Goal: Task Accomplishment & Management: Complete application form

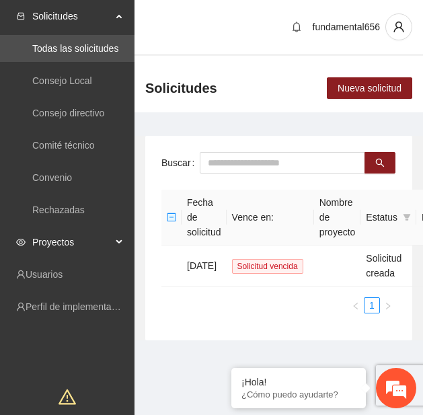
click at [89, 247] on span "Proyectos" at bounding box center [71, 242] width 79 height 27
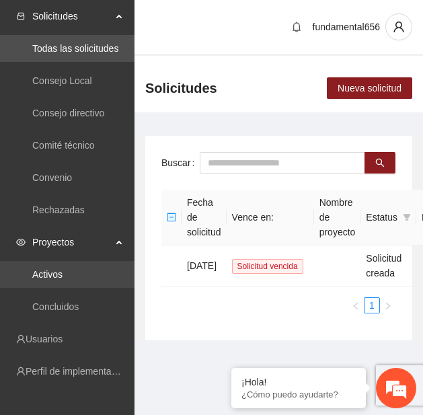
click at [63, 275] on link "Activos" at bounding box center [47, 274] width 30 height 11
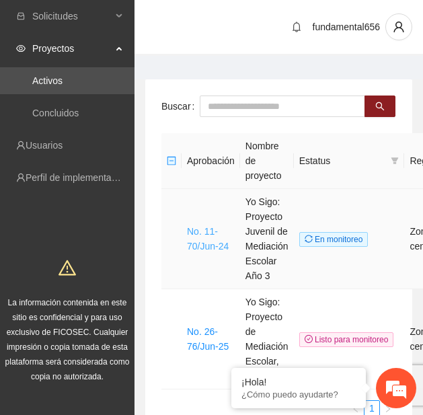
click at [205, 240] on link "No. 11-70/Jun-24" at bounding box center [208, 239] width 42 height 26
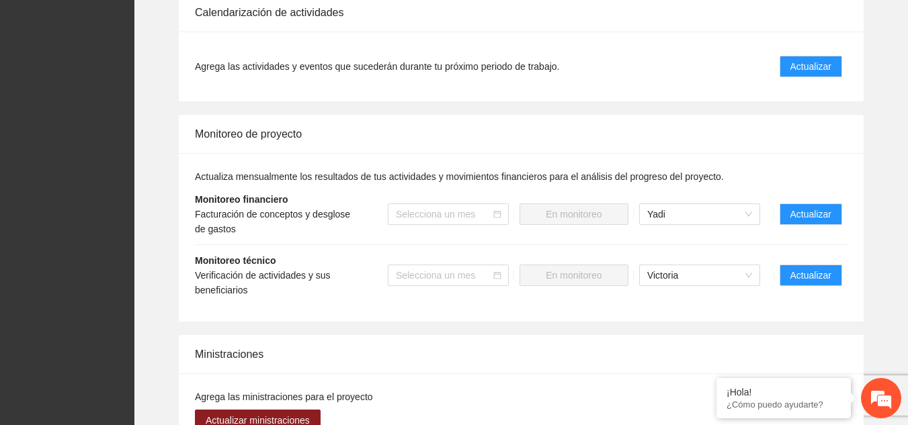
scroll to position [1162, 0]
click at [821, 268] on span "Actualizar" at bounding box center [810, 275] width 41 height 15
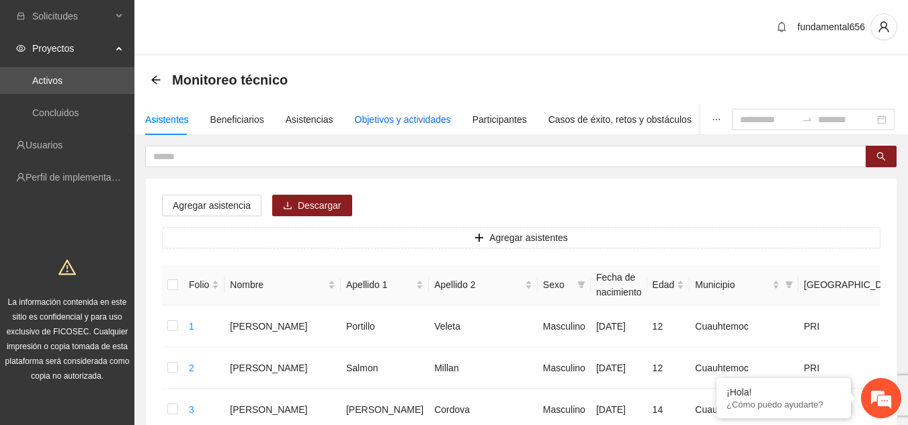
click at [409, 114] on div "Objetivos y actividades" at bounding box center [403, 119] width 96 height 15
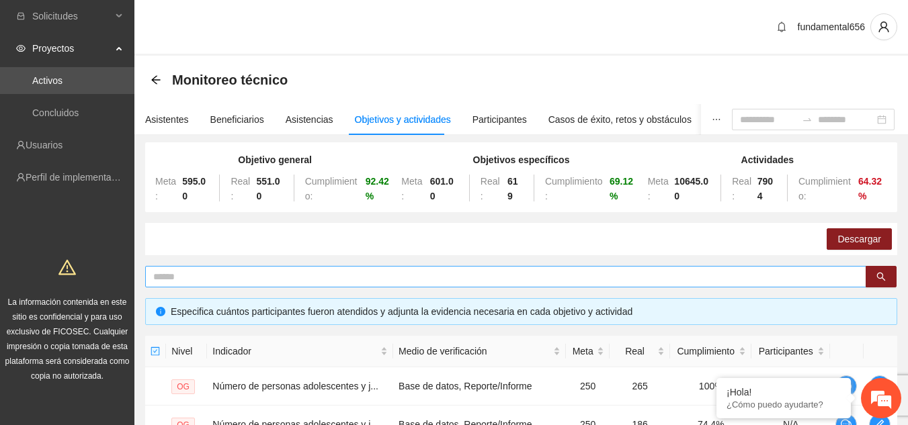
scroll to position [114, 0]
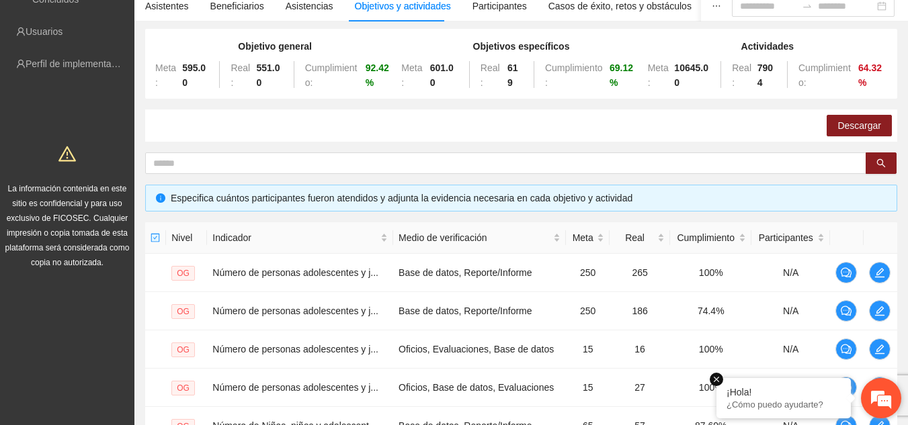
click at [716, 380] on em at bounding box center [716, 379] width 13 height 13
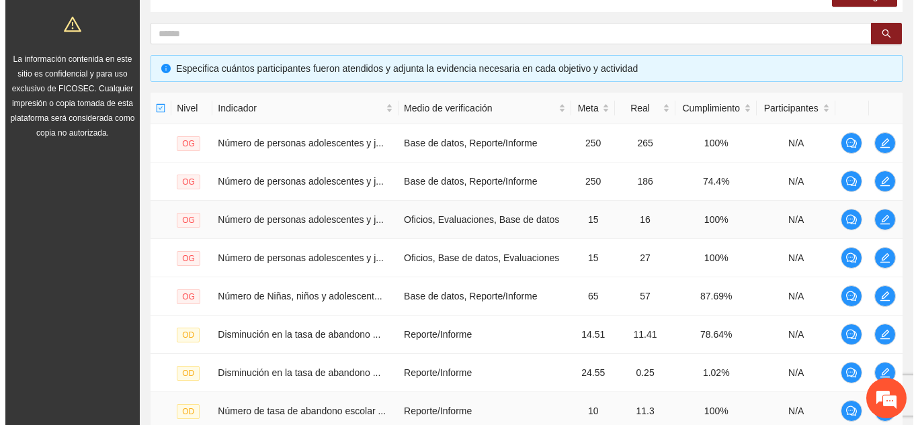
scroll to position [228, 0]
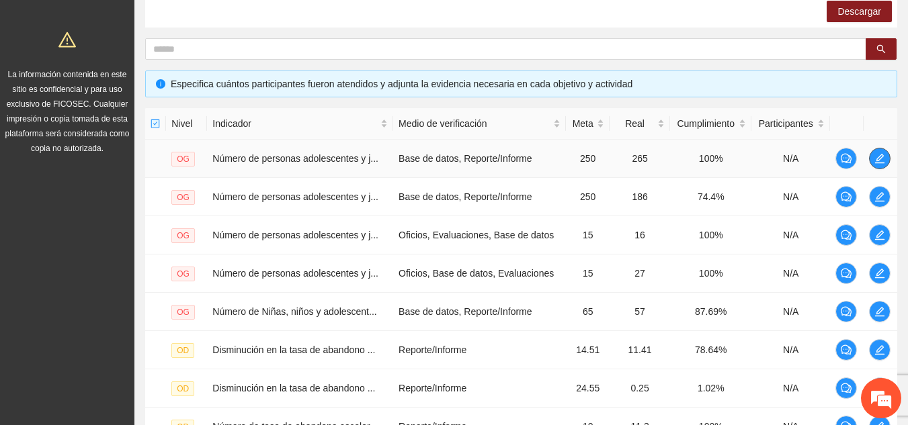
click at [881, 159] on icon "edit" at bounding box center [879, 158] width 9 height 9
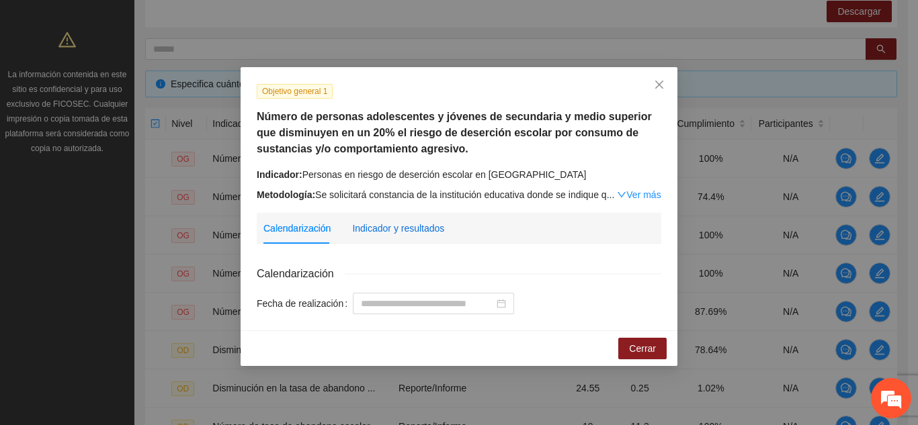
click at [421, 231] on div "Indicador y resultados" at bounding box center [398, 228] width 92 height 15
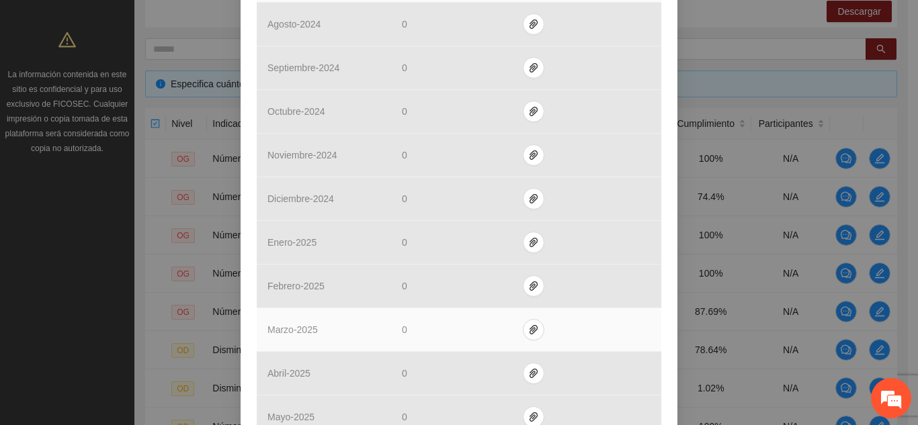
scroll to position [626, 0]
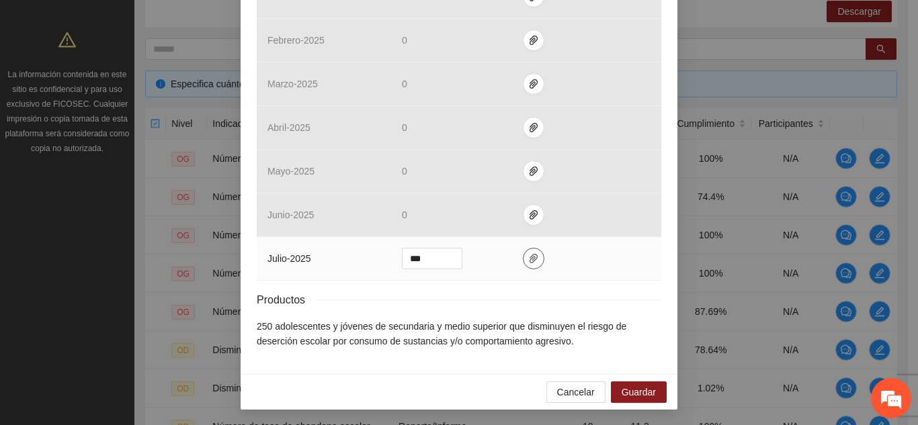
click at [528, 253] on icon "paper-clip" at bounding box center [533, 258] width 11 height 11
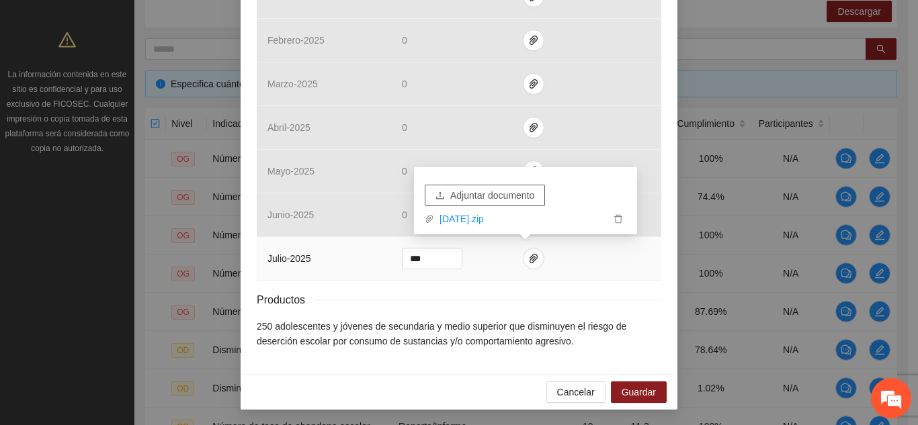
click at [493, 199] on span "Adjuntar documento" at bounding box center [492, 195] width 84 height 15
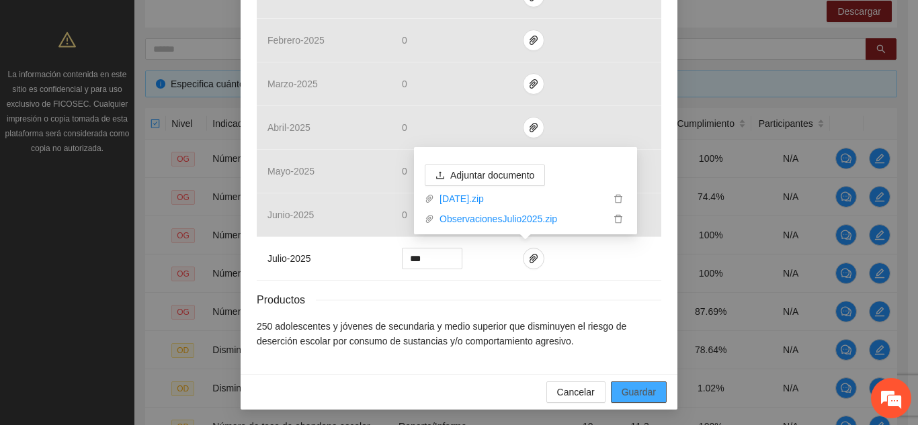
click at [628, 393] on span "Guardar" at bounding box center [639, 392] width 34 height 15
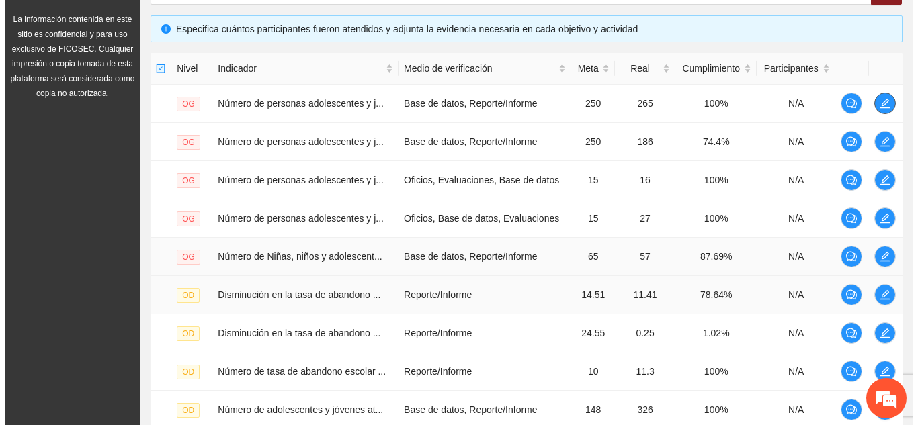
scroll to position [454, 0]
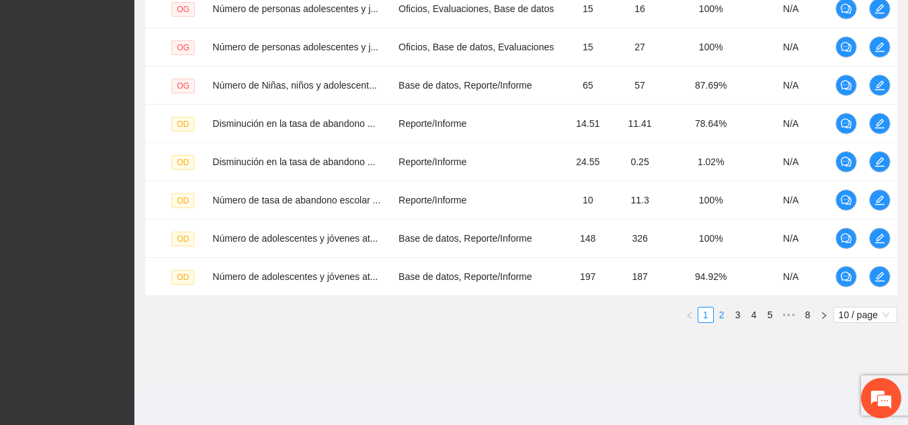
click at [723, 317] on link "2" at bounding box center [722, 315] width 15 height 15
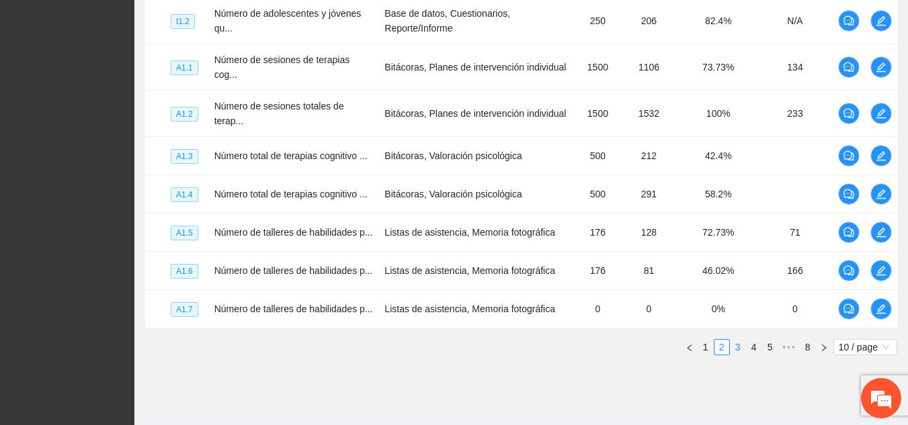
click at [737, 340] on link "3" at bounding box center [738, 347] width 15 height 15
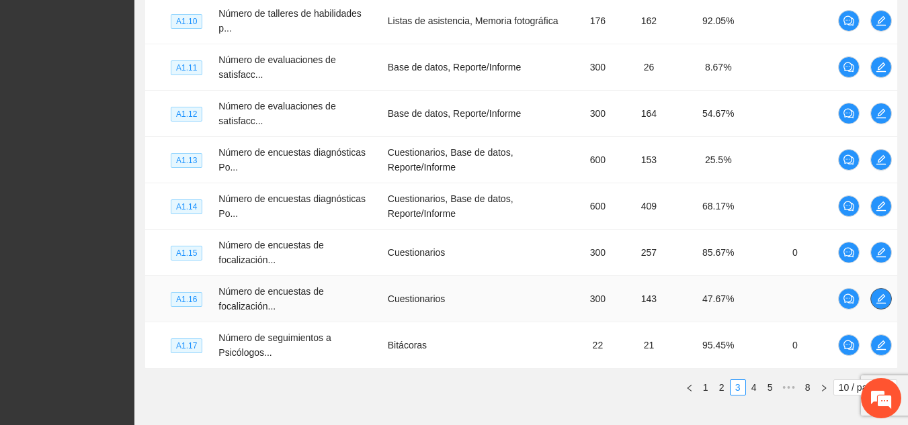
click at [877, 305] on button "button" at bounding box center [881, 299] width 22 height 22
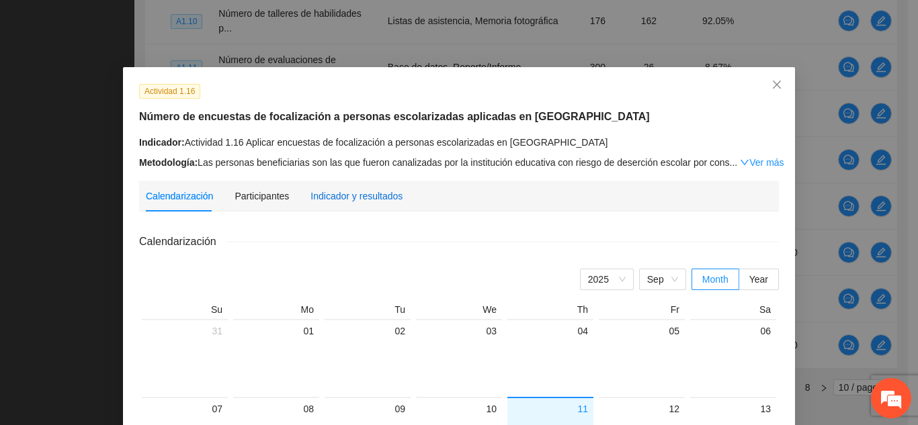
click at [327, 192] on div "Indicador y resultados" at bounding box center [357, 196] width 92 height 15
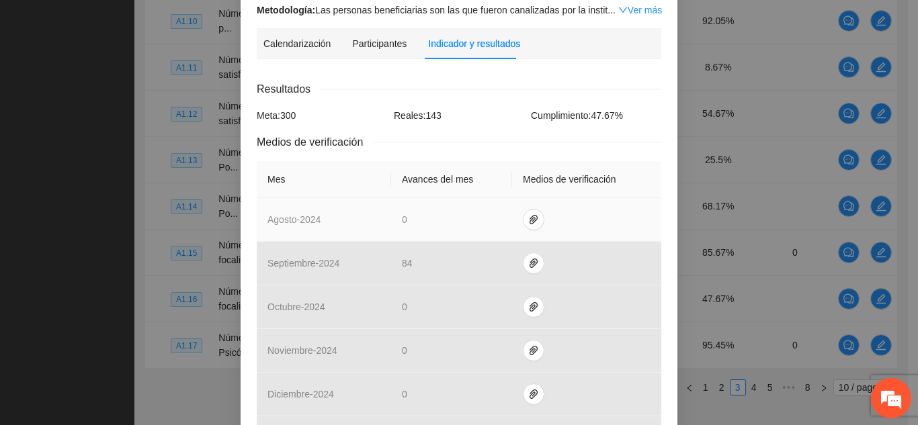
scroll to position [186, 0]
click at [528, 220] on icon "paper-clip" at bounding box center [533, 217] width 11 height 11
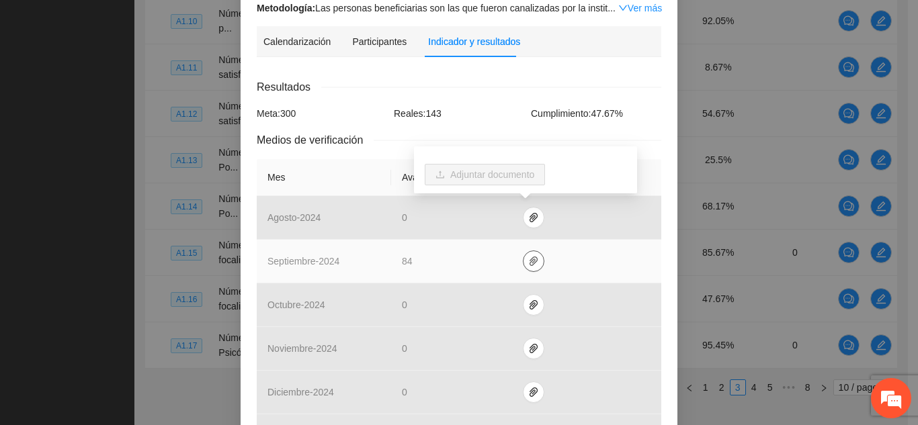
click at [528, 261] on icon "paper-clip" at bounding box center [533, 261] width 11 height 11
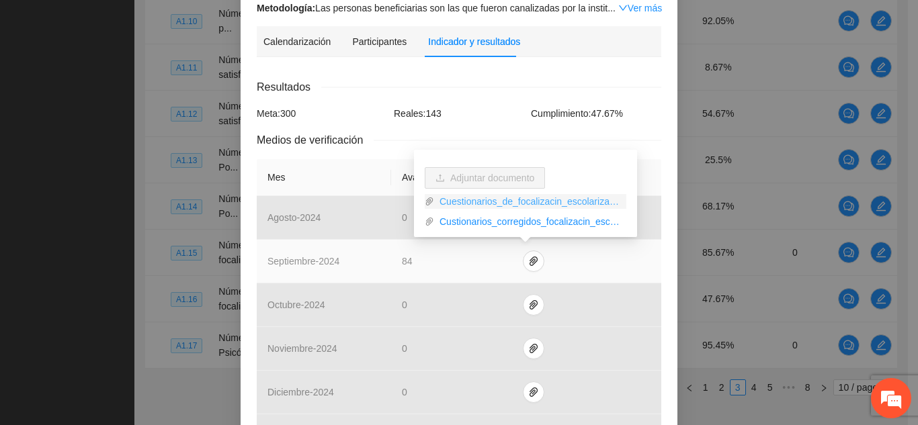
click at [515, 206] on link "Cuestionarios_de_focalizacin_escolarizados_Cuauhtemoc.zip" at bounding box center [530, 201] width 192 height 15
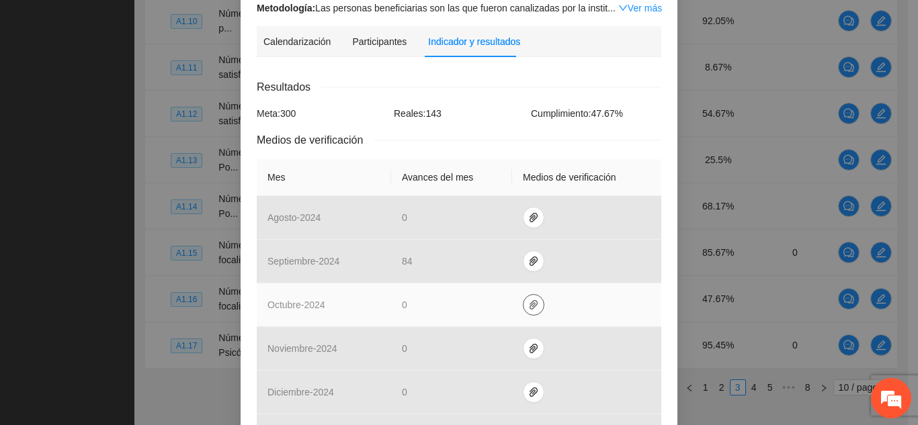
click at [533, 302] on span "paper-clip" at bounding box center [534, 305] width 20 height 11
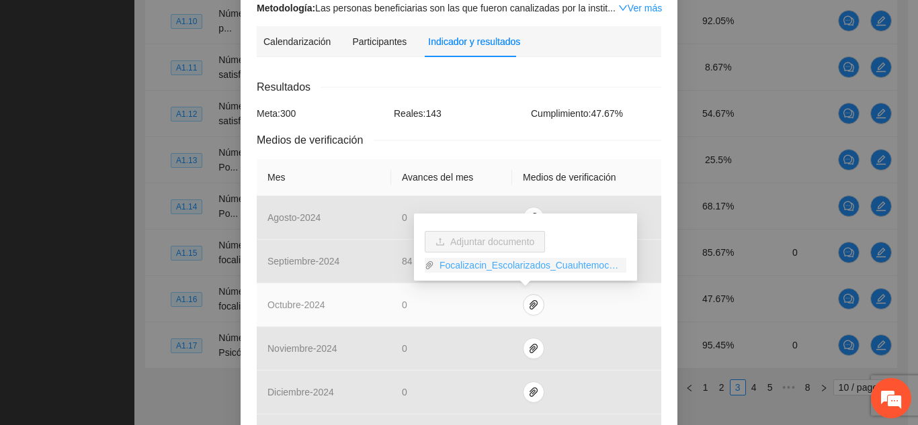
click at [518, 267] on link "Focalizacin_Escolarizados_Cuauhtemoc.xlsx" at bounding box center [530, 265] width 192 height 15
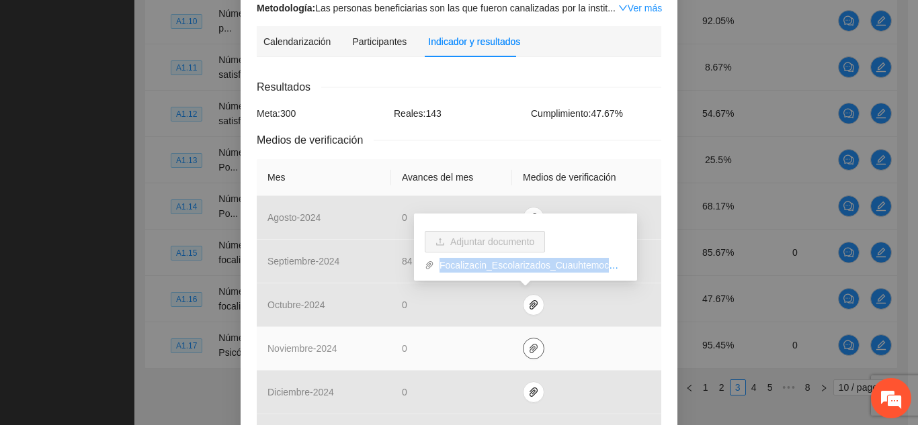
click at [528, 349] on icon "paper-clip" at bounding box center [533, 348] width 11 height 11
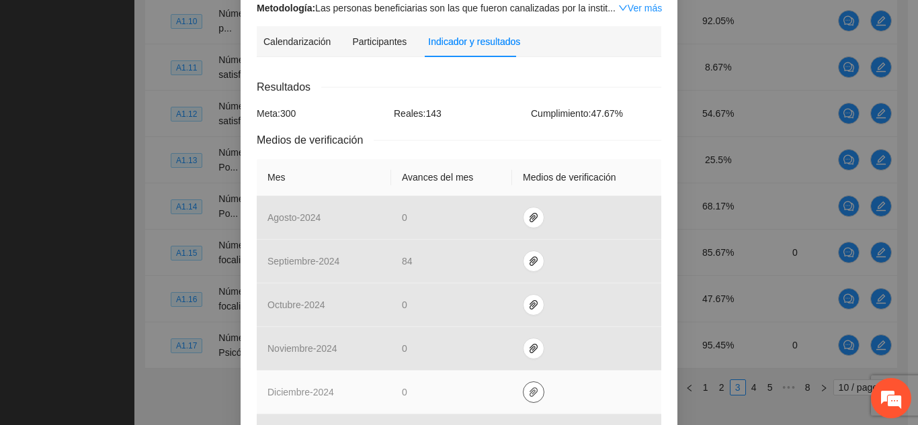
click at [523, 399] on button "button" at bounding box center [534, 393] width 22 height 22
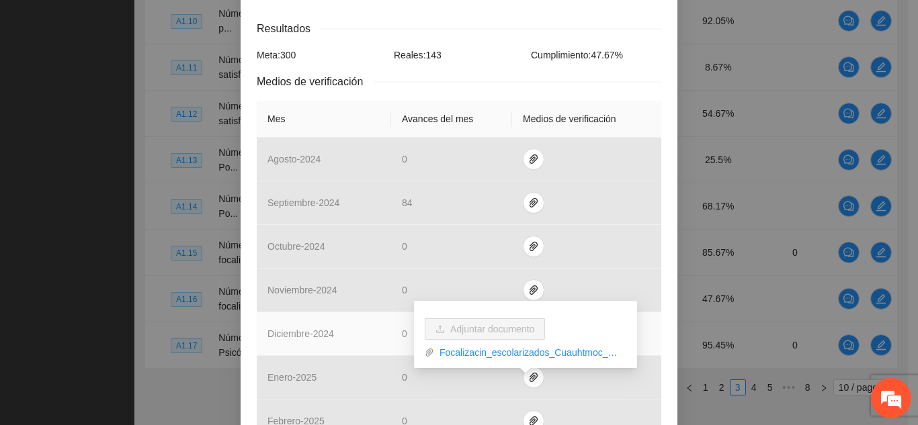
scroll to position [245, 0]
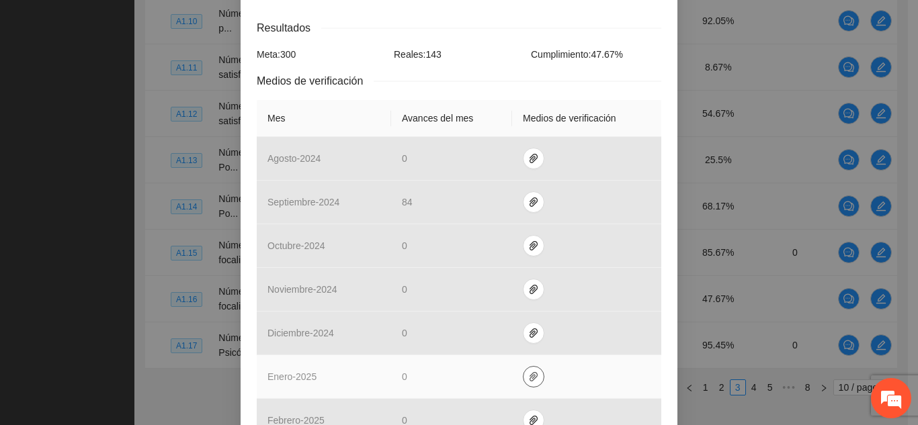
click at [523, 383] on button "button" at bounding box center [534, 377] width 22 height 22
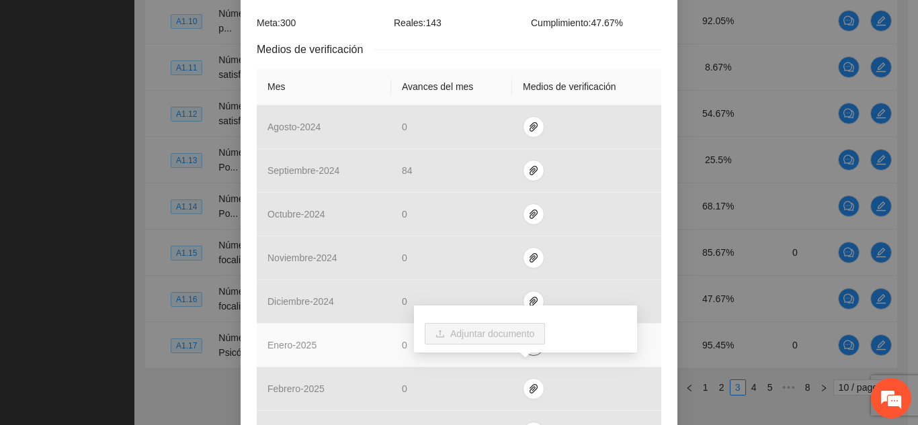
scroll to position [277, 0]
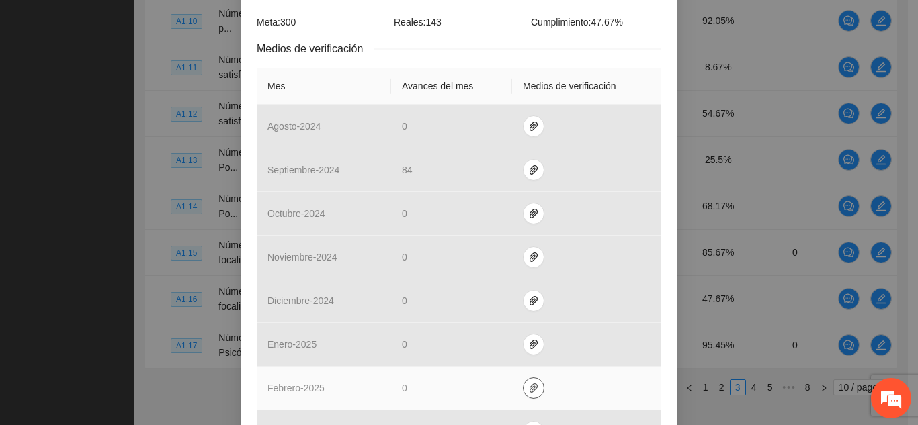
click at [528, 393] on icon "paper-clip" at bounding box center [533, 388] width 11 height 11
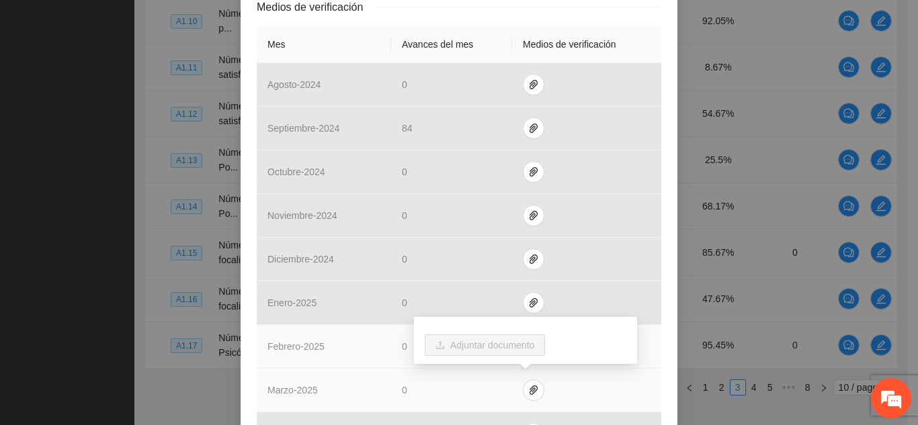
scroll to position [319, 0]
click at [530, 393] on icon "paper-clip" at bounding box center [534, 389] width 8 height 9
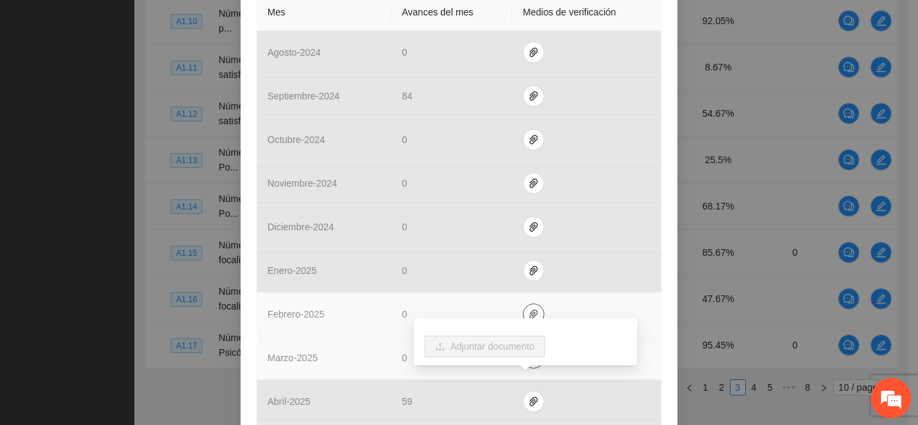
scroll to position [352, 0]
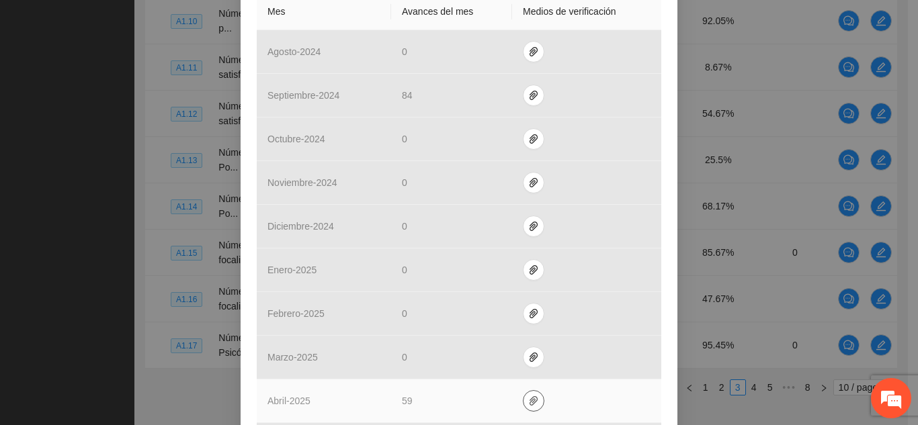
click at [528, 403] on icon "paper-clip" at bounding box center [533, 401] width 11 height 11
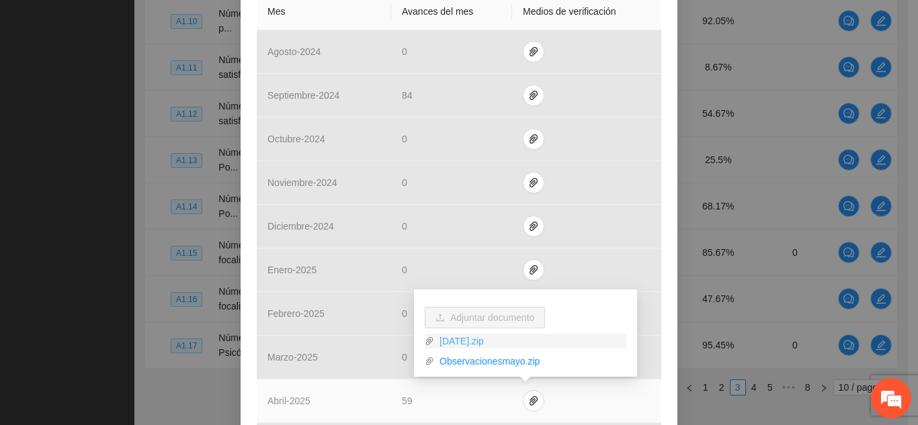
click at [493, 343] on link "[DATE].zip" at bounding box center [530, 341] width 192 height 15
click at [460, 340] on link "[DATE].zip" at bounding box center [530, 341] width 192 height 15
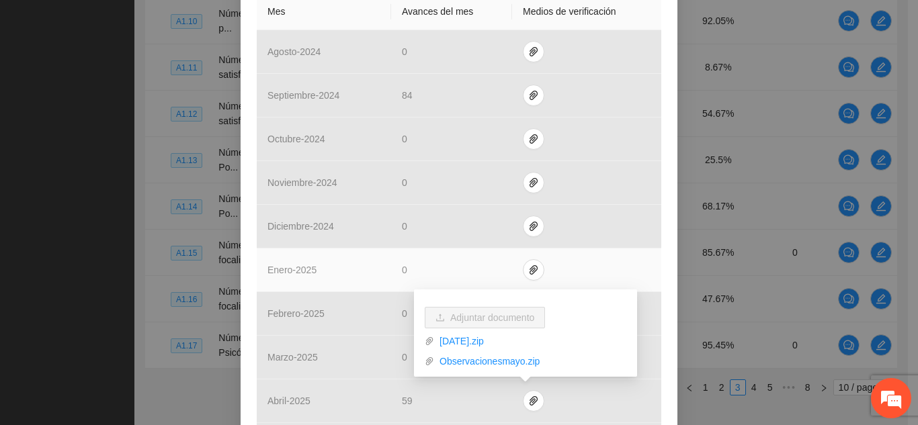
click at [481, 262] on td "0" at bounding box center [451, 271] width 121 height 44
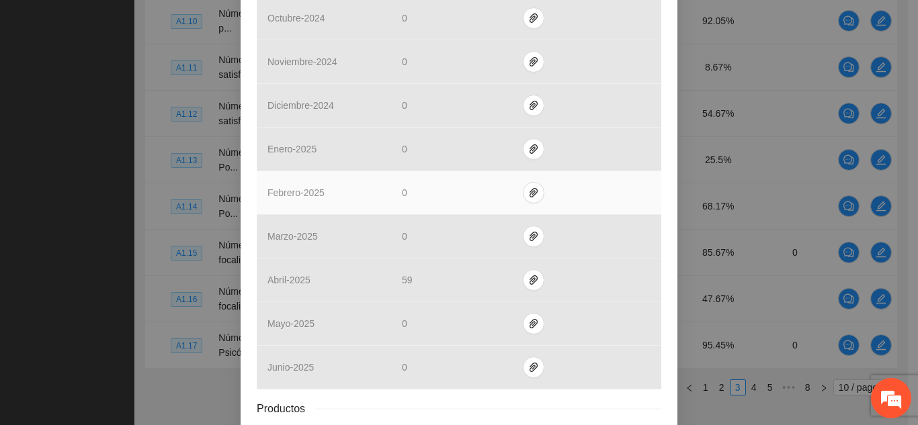
scroll to position [474, 0]
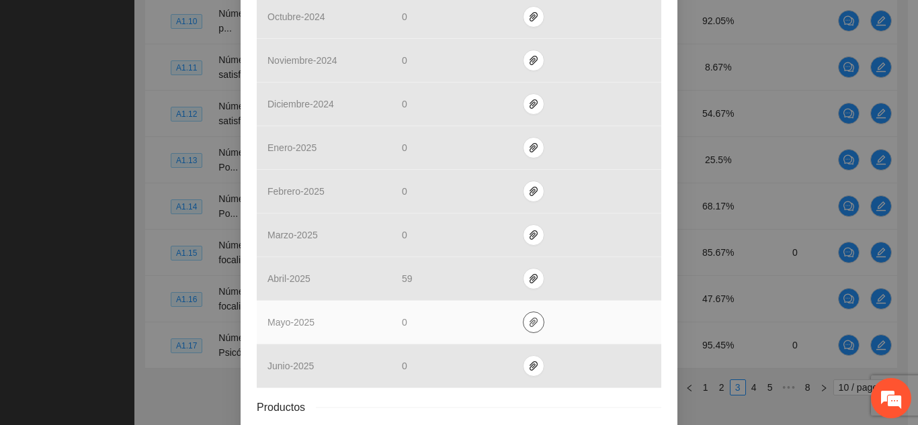
click at [530, 320] on icon "paper-clip" at bounding box center [534, 322] width 8 height 9
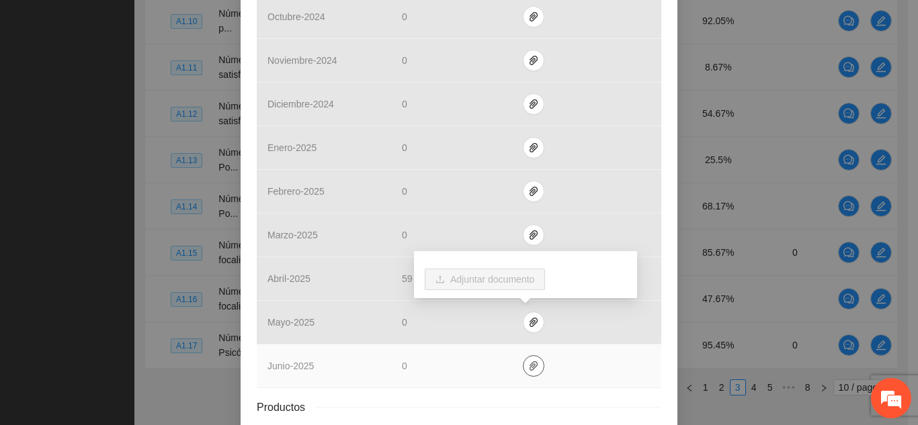
click at [529, 365] on icon "paper-clip" at bounding box center [533, 366] width 11 height 11
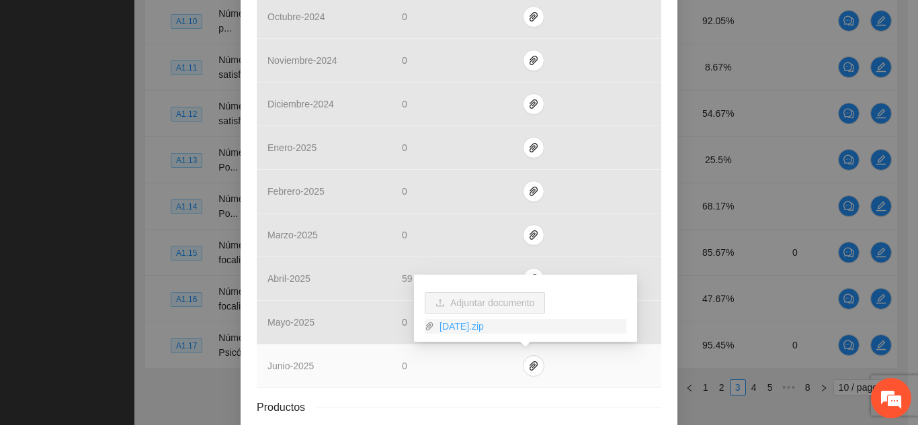
click at [487, 327] on link "Junio2025.zip" at bounding box center [530, 326] width 192 height 15
click at [474, 327] on link "Junio2025.zip" at bounding box center [530, 326] width 192 height 15
click at [459, 329] on link "Junio2025.zip" at bounding box center [530, 326] width 192 height 15
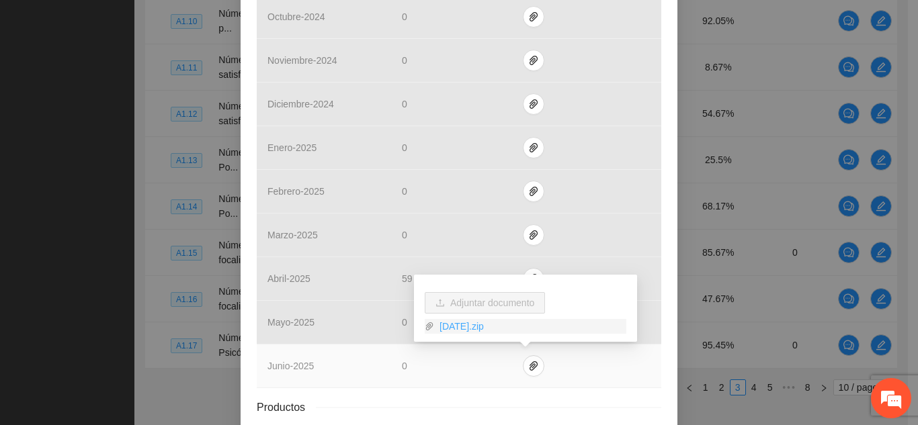
click at [459, 329] on link "Junio2025.zip" at bounding box center [530, 326] width 192 height 15
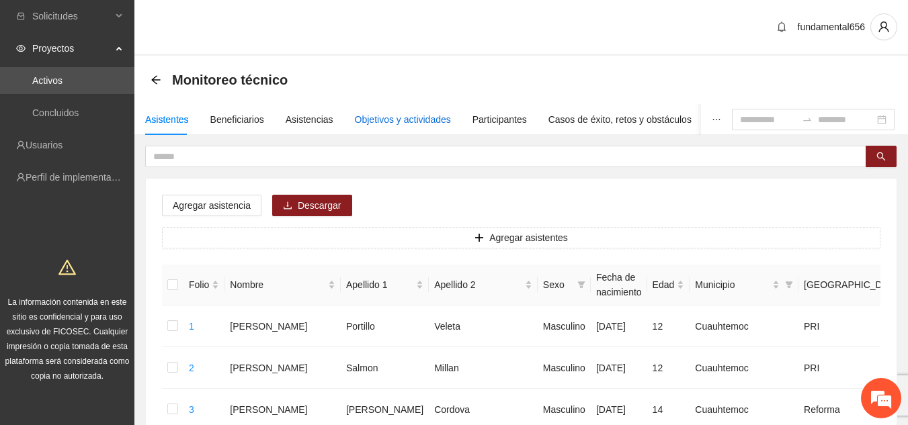
click at [396, 120] on div "Objetivos y actividades" at bounding box center [403, 119] width 96 height 15
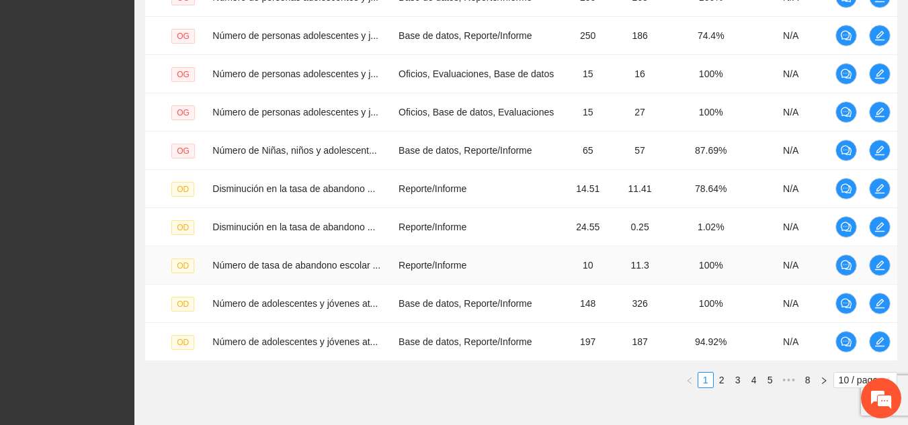
scroll to position [454, 0]
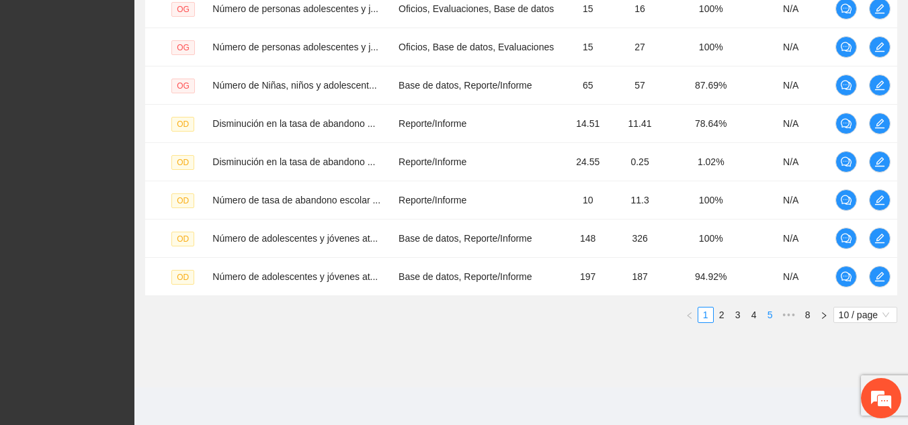
click at [774, 316] on link "5" at bounding box center [770, 315] width 15 height 15
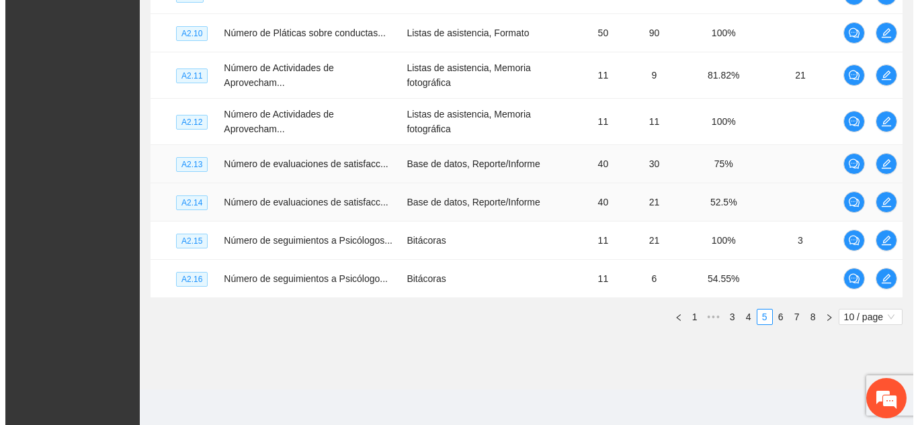
scroll to position [487, 0]
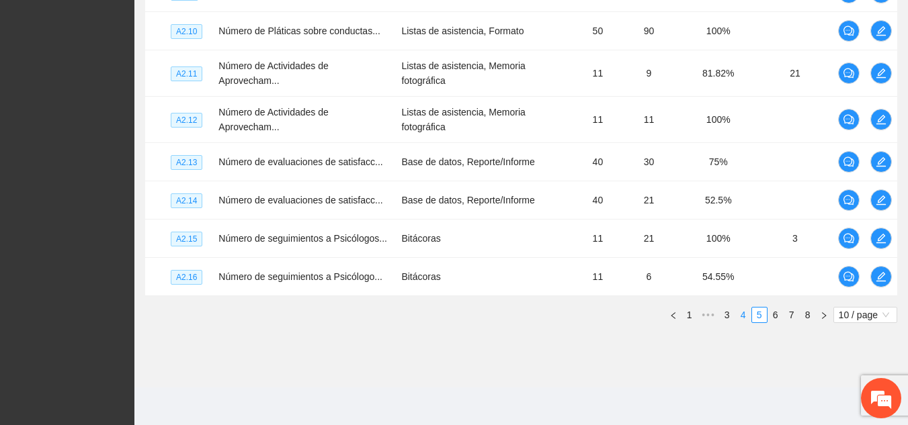
click at [743, 315] on link "4" at bounding box center [743, 315] width 15 height 15
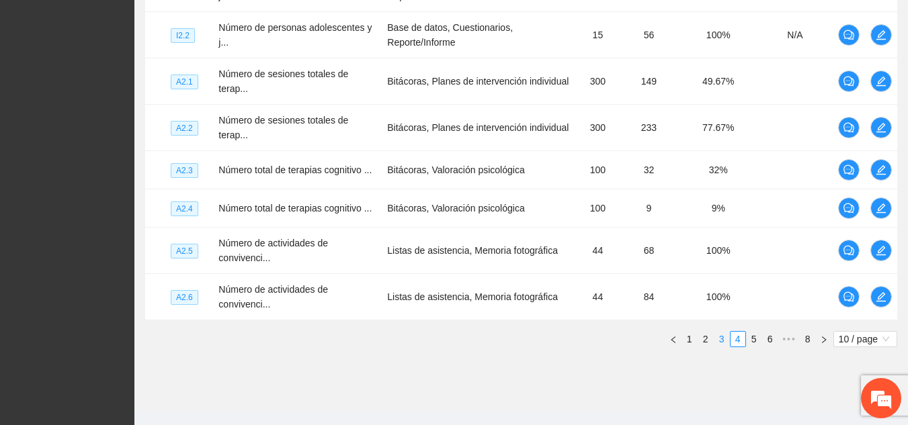
click at [721, 337] on link "3" at bounding box center [722, 339] width 15 height 15
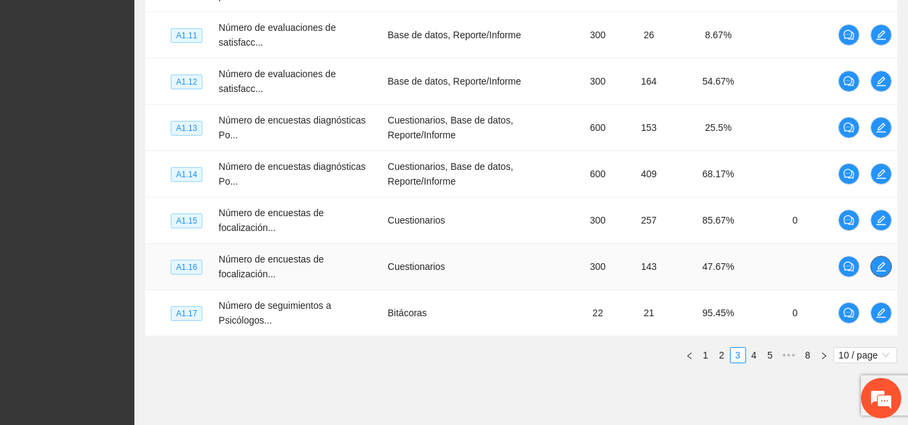
click at [877, 272] on button "button" at bounding box center [881, 267] width 22 height 22
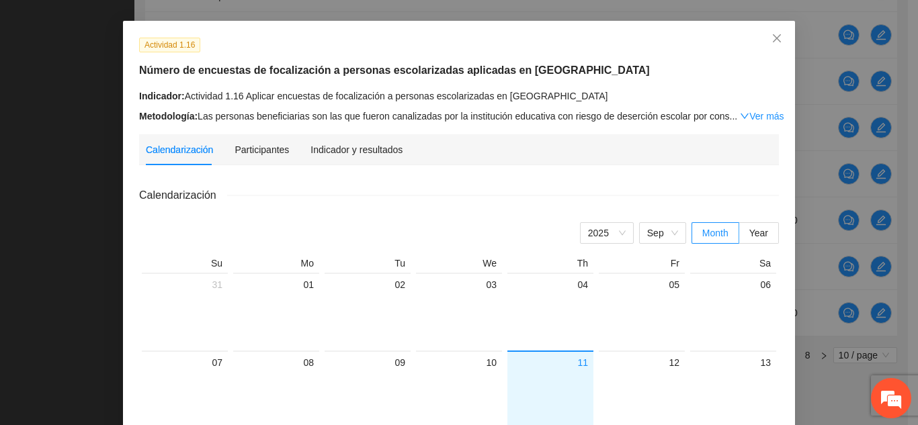
scroll to position [46, 0]
click at [339, 147] on div "Indicador y resultados" at bounding box center [357, 150] width 92 height 15
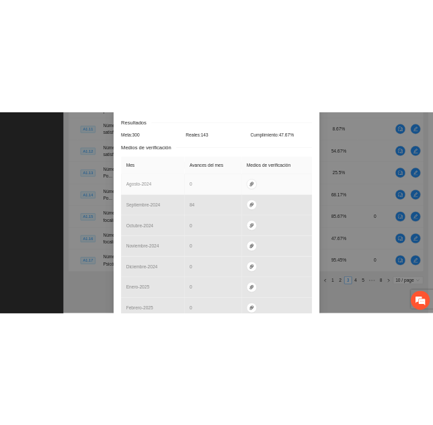
scroll to position [252, 0]
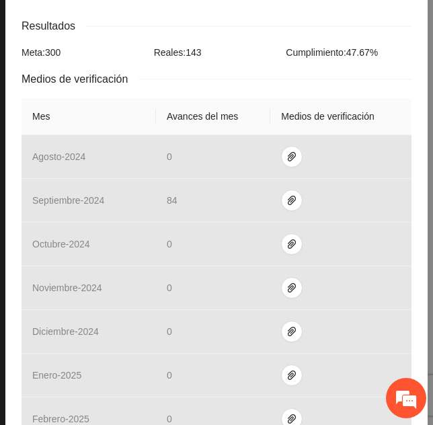
click at [165, 24] on div "Resultados" at bounding box center [217, 25] width 390 height 17
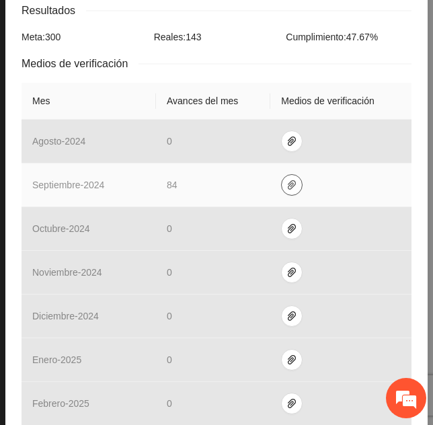
scroll to position [269, 0]
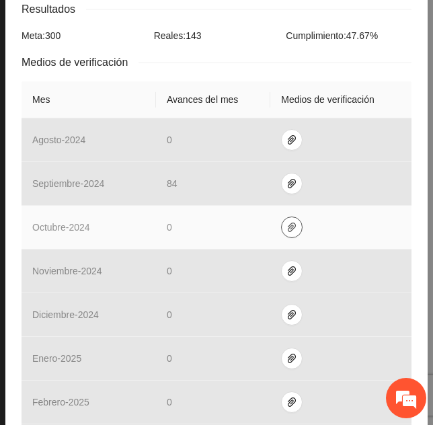
click at [288, 229] on icon "paper-clip" at bounding box center [292, 226] width 8 height 9
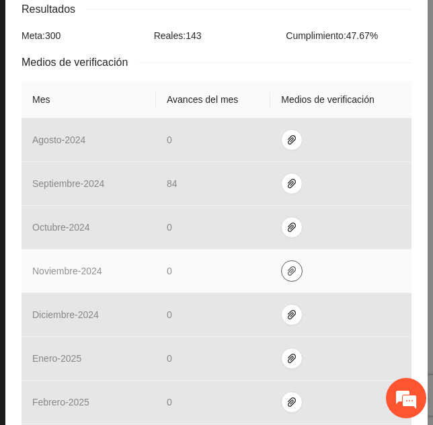
click at [288, 270] on icon "paper-clip" at bounding box center [292, 270] width 8 height 9
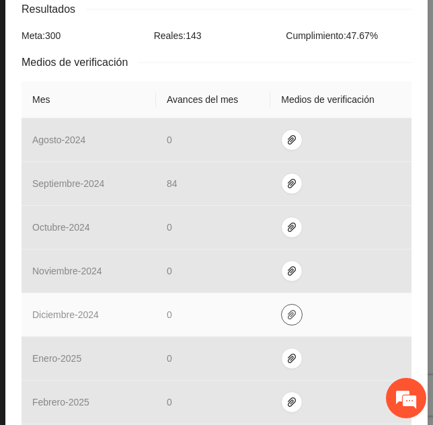
click at [286, 317] on icon "paper-clip" at bounding box center [291, 314] width 11 height 11
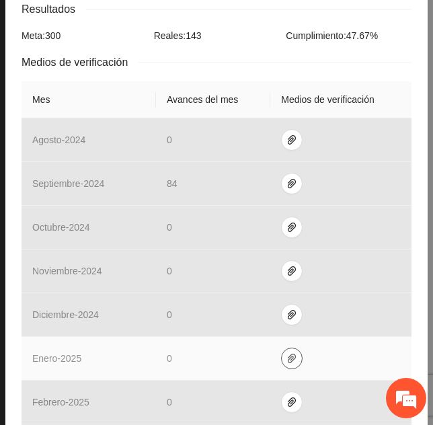
click at [286, 355] on icon "paper-clip" at bounding box center [291, 358] width 11 height 11
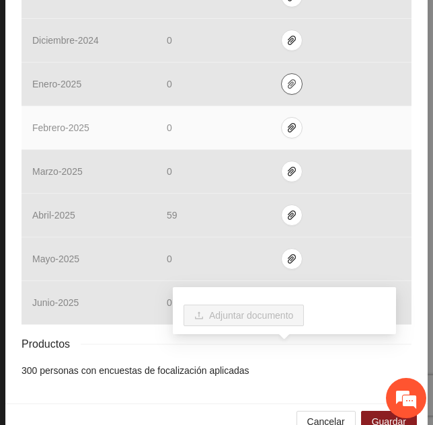
scroll to position [544, 0]
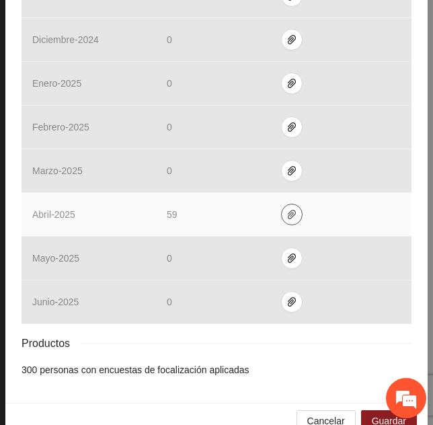
click at [288, 214] on icon "paper-clip" at bounding box center [291, 214] width 11 height 11
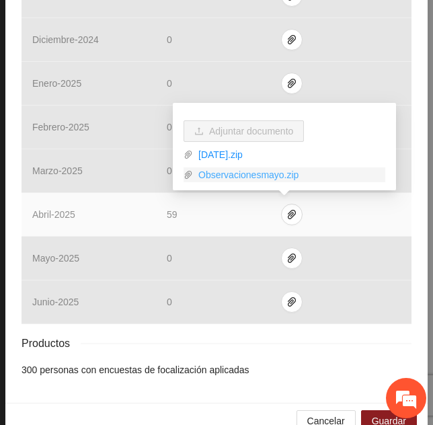
click at [264, 175] on link "Observacionesmayo.zip" at bounding box center [289, 174] width 192 height 15
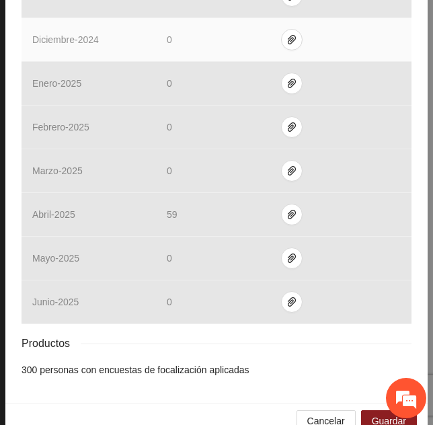
click at [363, 34] on td at bounding box center [340, 40] width 141 height 44
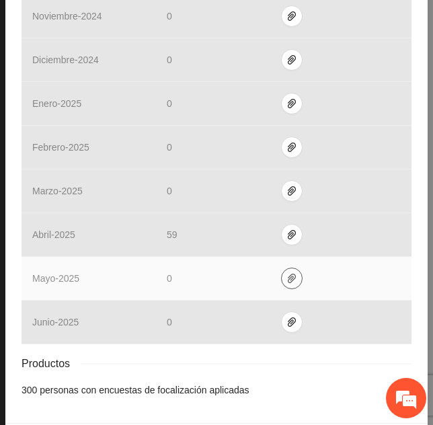
scroll to position [515, 0]
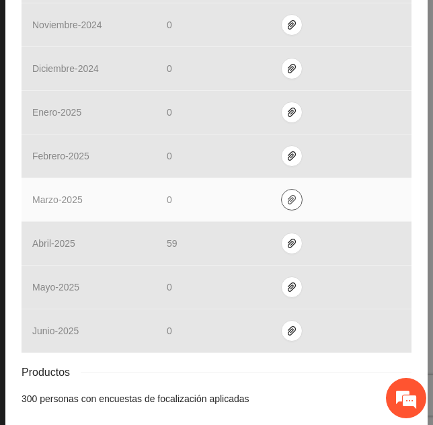
click at [288, 203] on icon "paper-clip" at bounding box center [292, 199] width 8 height 9
click at [323, 188] on td at bounding box center [340, 200] width 141 height 44
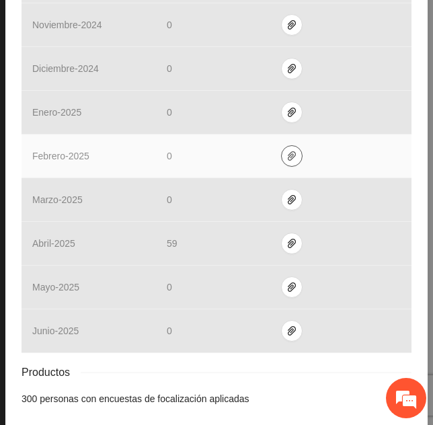
click at [288, 154] on icon "paper-clip" at bounding box center [292, 155] width 8 height 9
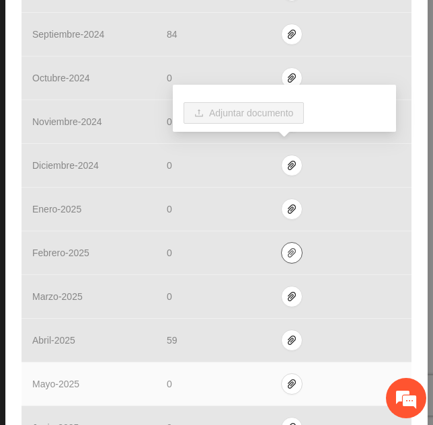
scroll to position [417, 0]
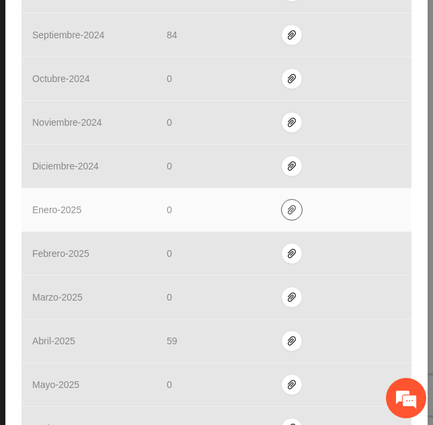
click at [286, 209] on icon "paper-clip" at bounding box center [291, 209] width 11 height 11
click at [333, 212] on td at bounding box center [340, 210] width 141 height 44
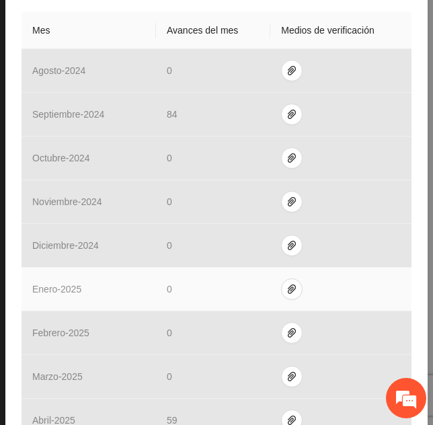
scroll to position [335, 0]
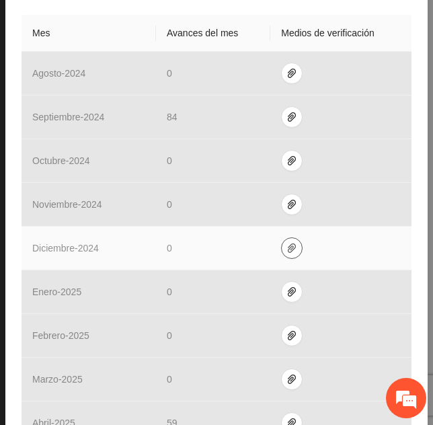
click at [290, 243] on span "paper-clip" at bounding box center [292, 248] width 20 height 11
click at [337, 239] on td at bounding box center [340, 249] width 141 height 44
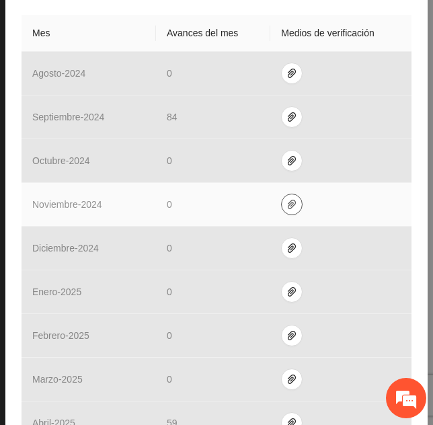
click at [288, 204] on icon "paper-clip" at bounding box center [292, 204] width 8 height 9
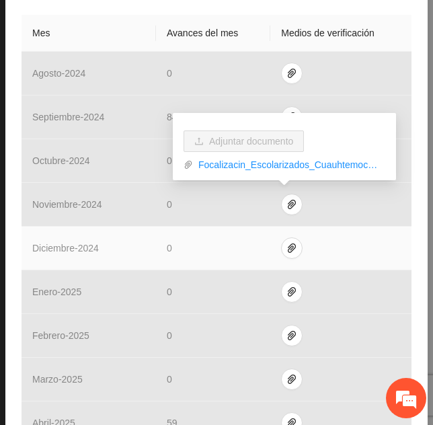
click at [368, 242] on td at bounding box center [340, 249] width 141 height 44
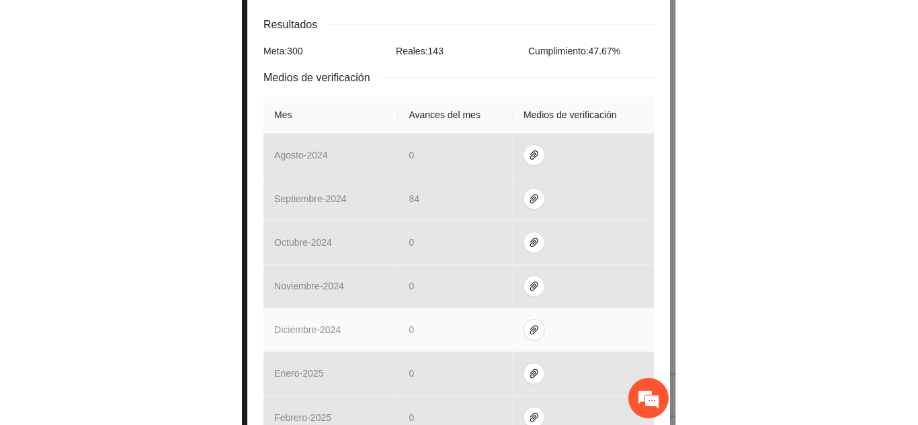
scroll to position [251, 0]
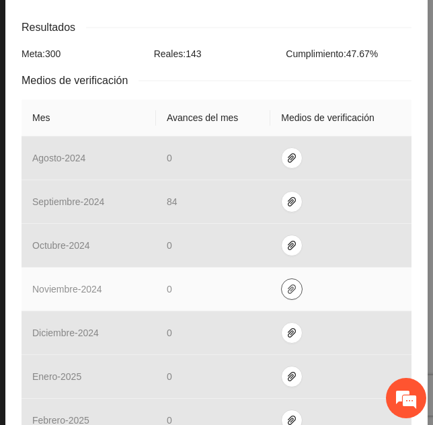
click at [288, 290] on icon "paper-clip" at bounding box center [291, 289] width 11 height 11
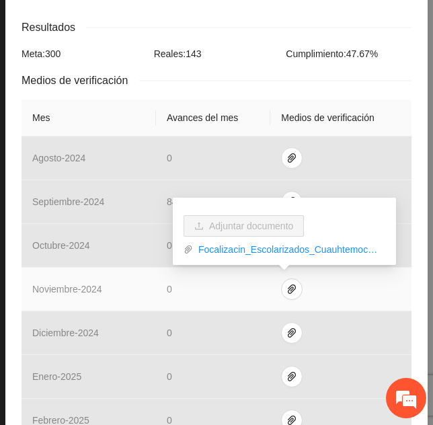
click at [310, 292] on td at bounding box center [340, 290] width 141 height 44
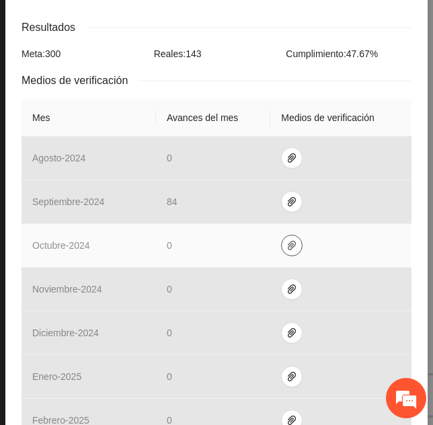
click at [282, 243] on span "paper-clip" at bounding box center [292, 245] width 20 height 11
click at [331, 244] on td at bounding box center [340, 246] width 141 height 44
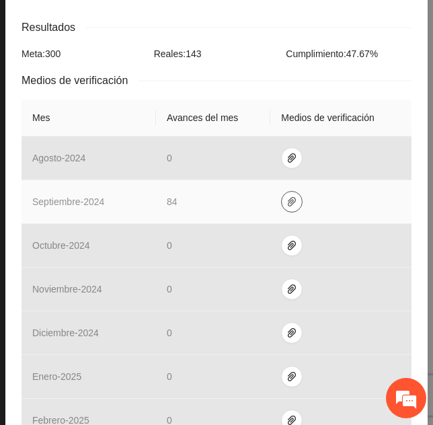
click at [290, 206] on span "paper-clip" at bounding box center [292, 201] width 20 height 11
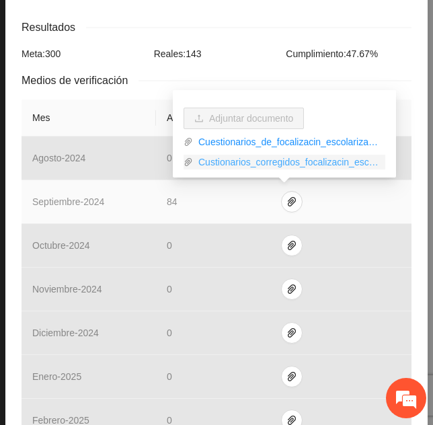
click at [250, 161] on link "Custionarios_corregidos_focalizacin_escol_Cuauh.zip" at bounding box center [289, 162] width 192 height 15
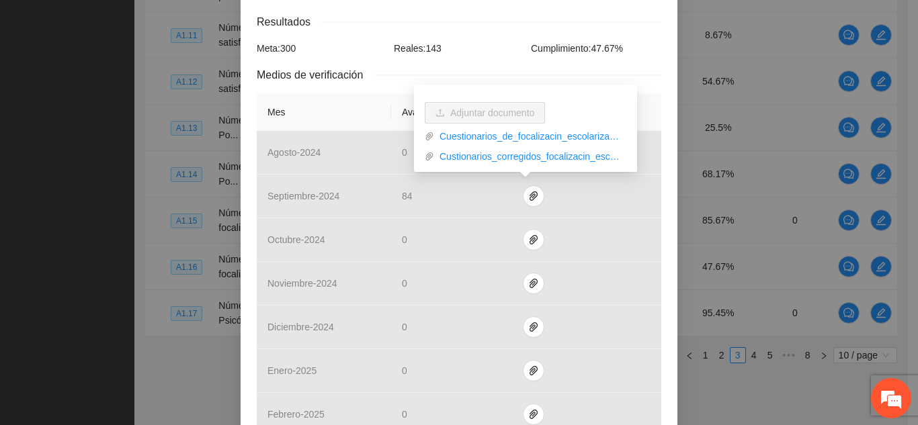
click at [779, 154] on div "Actividad 1.16 Número de encuestas de focalización a personas escolarizadas apl…" at bounding box center [459, 212] width 918 height 425
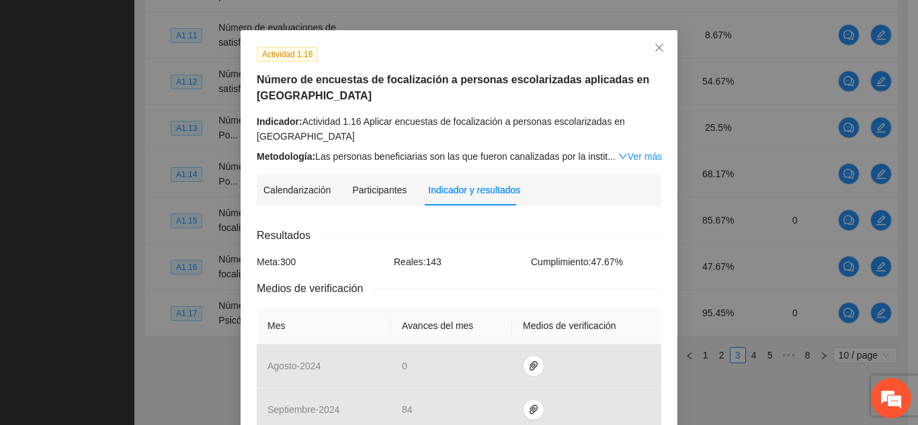
scroll to position [26, 0]
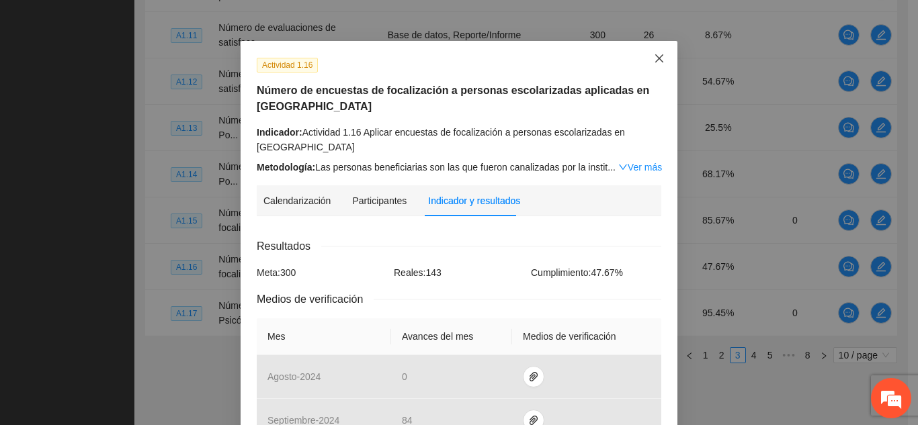
click at [654, 54] on icon "close" at bounding box center [659, 58] width 11 height 11
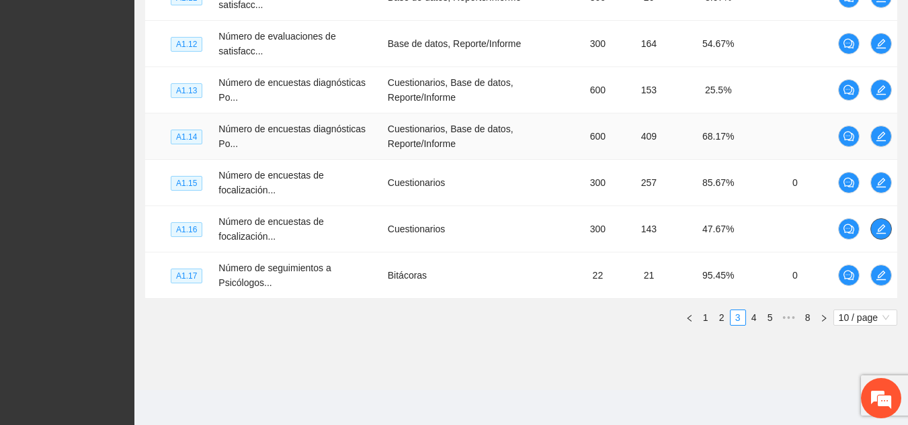
scroll to position [527, 0]
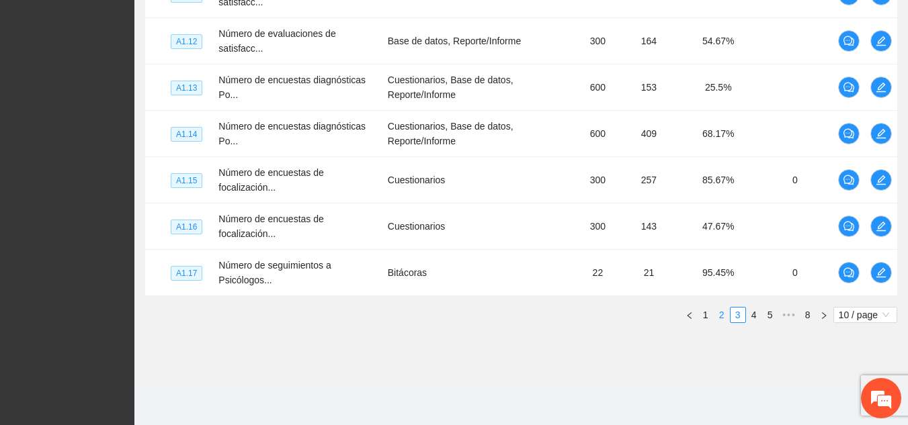
click at [721, 317] on link "2" at bounding box center [722, 315] width 15 height 15
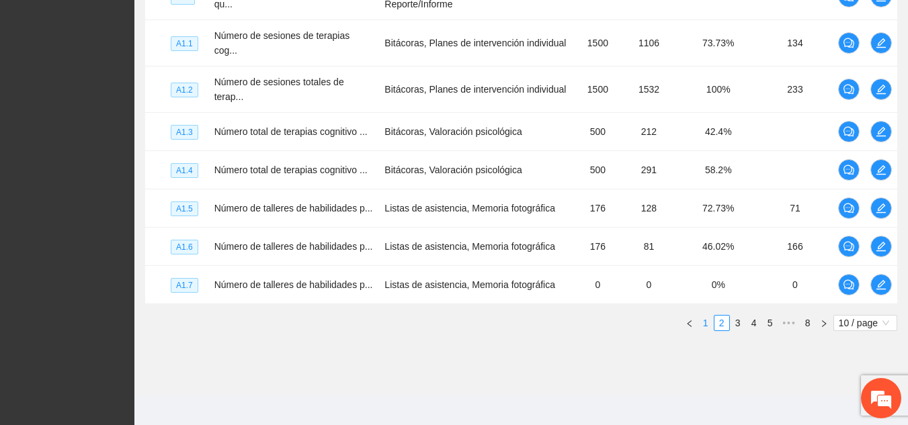
click at [704, 316] on link "1" at bounding box center [705, 323] width 15 height 15
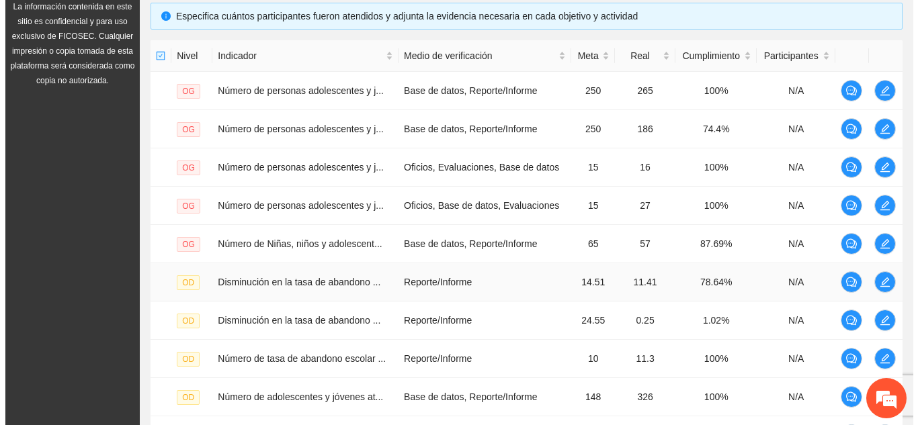
scroll to position [293, 0]
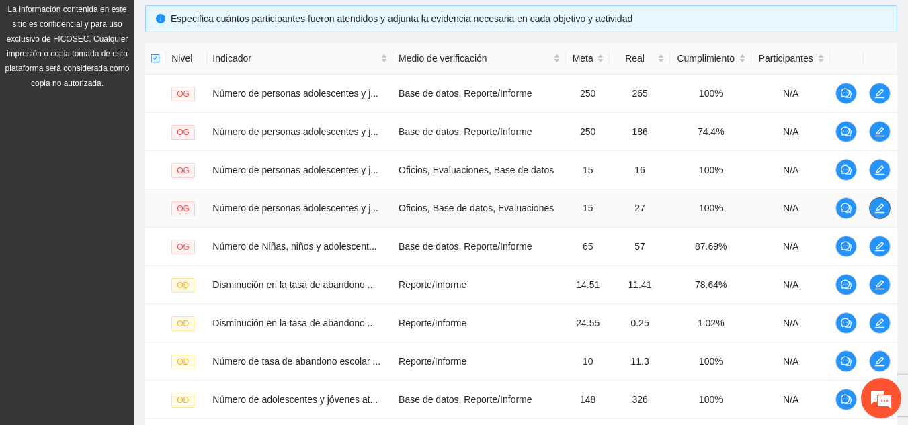
click at [883, 216] on button "button" at bounding box center [880, 209] width 22 height 22
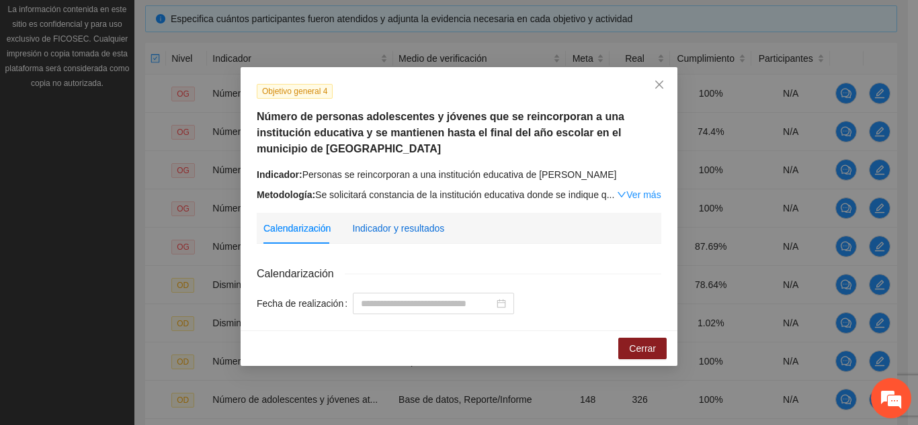
click at [397, 229] on div "Indicador y resultados" at bounding box center [398, 228] width 92 height 15
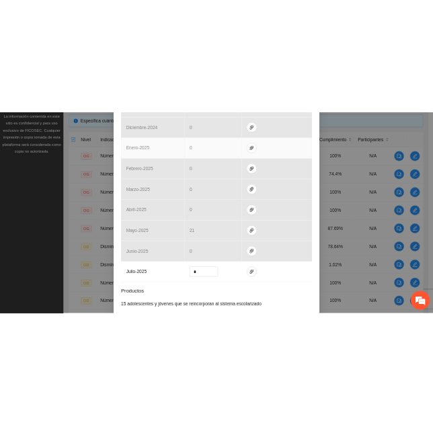
scroll to position [612, 0]
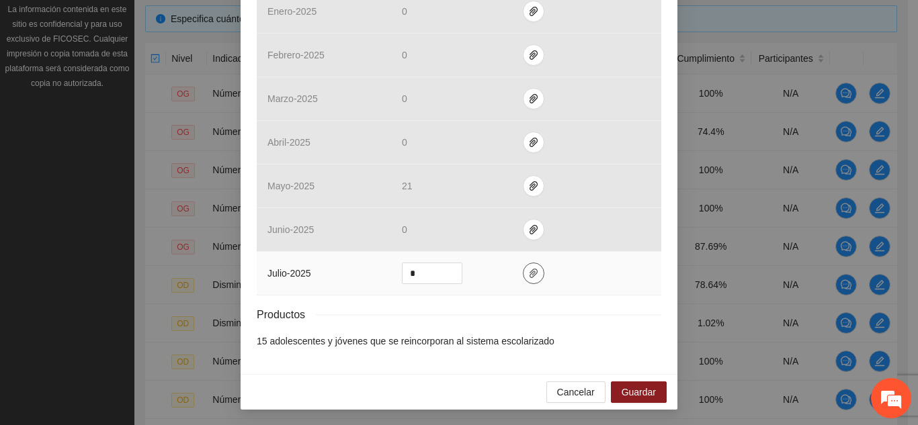
click at [530, 274] on icon "paper-clip" at bounding box center [534, 273] width 8 height 9
click at [424, 276] on input "*" at bounding box center [432, 273] width 59 height 20
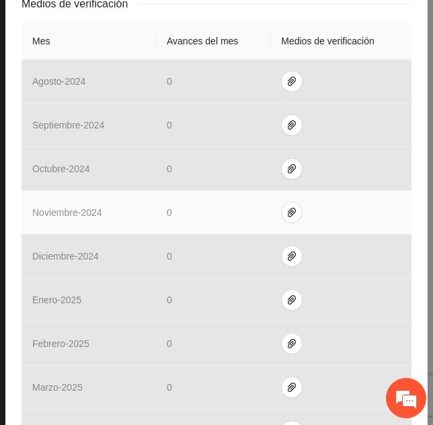
scroll to position [332, 0]
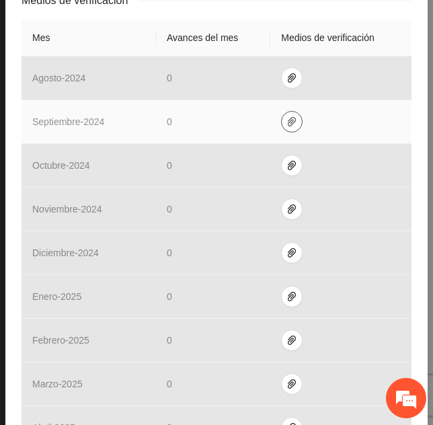
click at [292, 121] on span "paper-clip" at bounding box center [292, 121] width 20 height 11
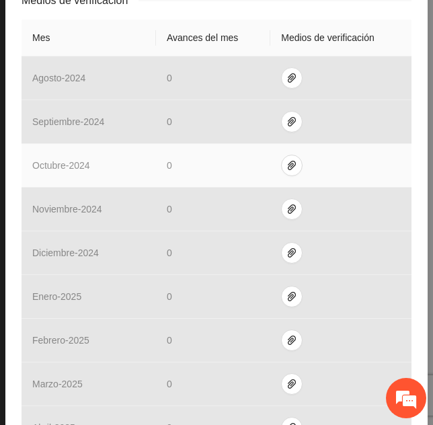
click at [282, 178] on td at bounding box center [340, 166] width 141 height 44
click at [288, 169] on icon "paper-clip" at bounding box center [292, 165] width 8 height 9
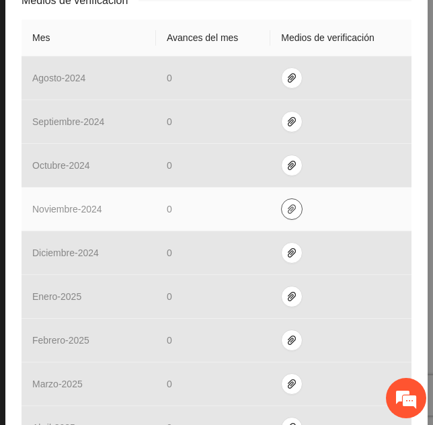
click at [286, 208] on icon "paper-clip" at bounding box center [291, 209] width 11 height 11
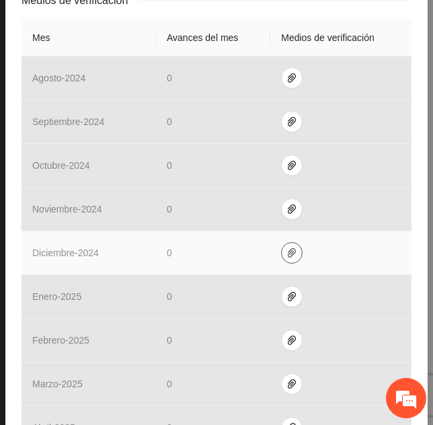
click at [288, 253] on icon "paper-clip" at bounding box center [292, 252] width 8 height 9
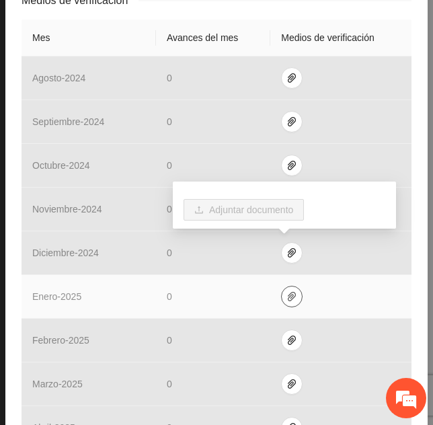
click at [284, 290] on button "button" at bounding box center [292, 297] width 22 height 22
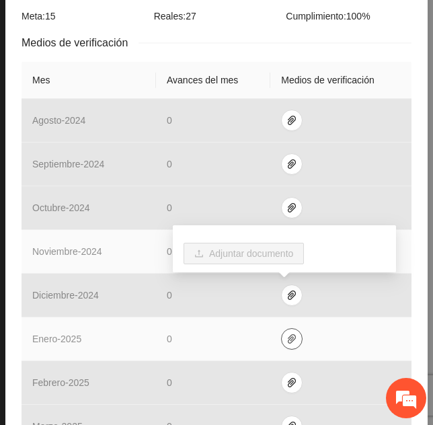
scroll to position [290, 0]
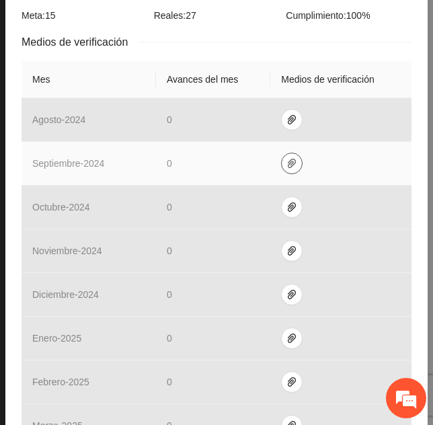
click at [288, 162] on icon "paper-clip" at bounding box center [292, 163] width 8 height 9
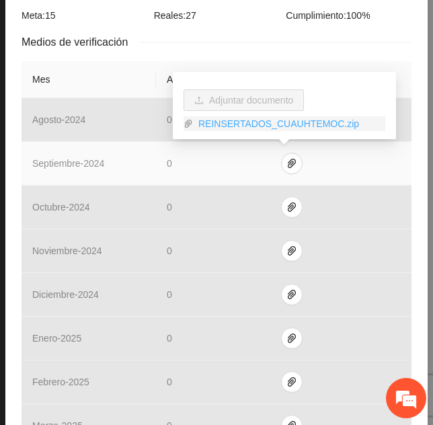
click at [236, 121] on link "REINSERTADOS_CUAUHTEMOC.zip" at bounding box center [289, 123] width 192 height 15
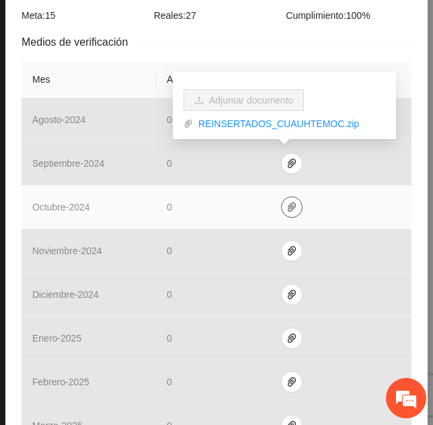
click at [288, 210] on icon "paper-clip" at bounding box center [292, 206] width 8 height 9
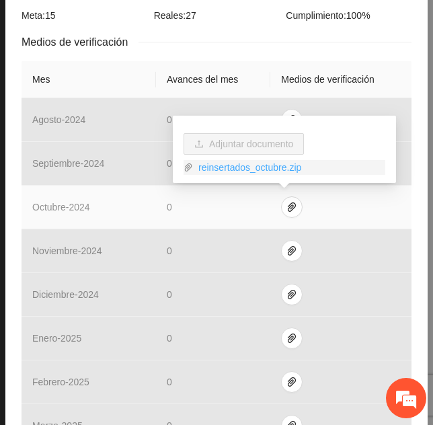
click at [250, 167] on link "reinsertados_octubre.zip" at bounding box center [289, 167] width 192 height 15
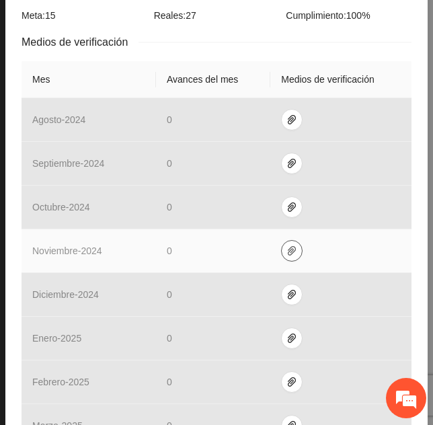
click at [286, 249] on icon "paper-clip" at bounding box center [291, 250] width 11 height 11
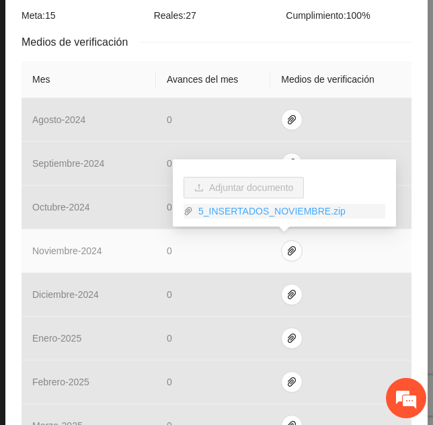
click at [257, 210] on link "5_INSERTADOS_NOVIEMBRE.zip" at bounding box center [289, 211] width 192 height 15
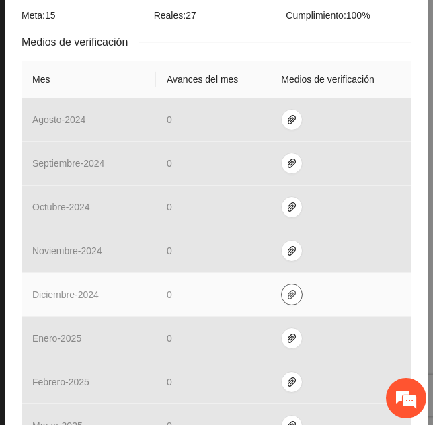
click at [286, 289] on icon "paper-clip" at bounding box center [291, 294] width 11 height 11
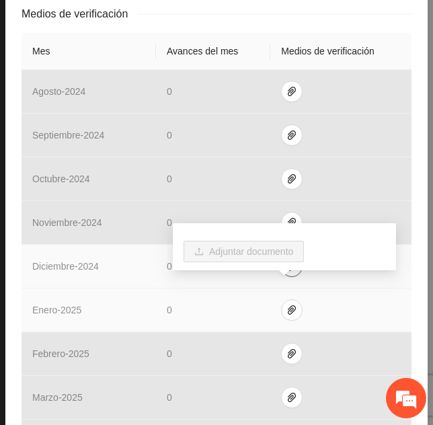
scroll to position [321, 0]
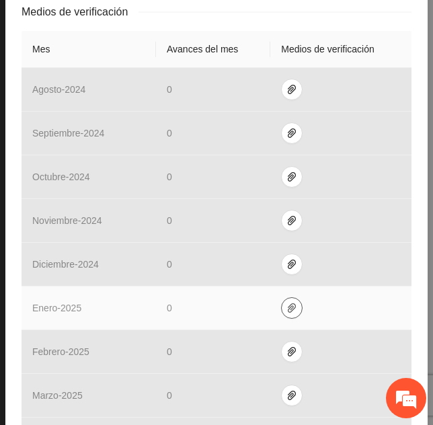
click at [288, 305] on icon "paper-clip" at bounding box center [292, 307] width 8 height 9
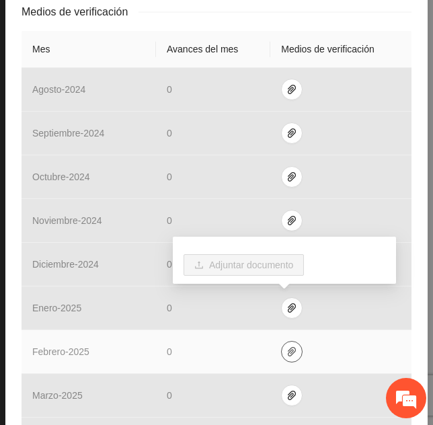
click at [286, 347] on icon "paper-clip" at bounding box center [291, 351] width 11 height 11
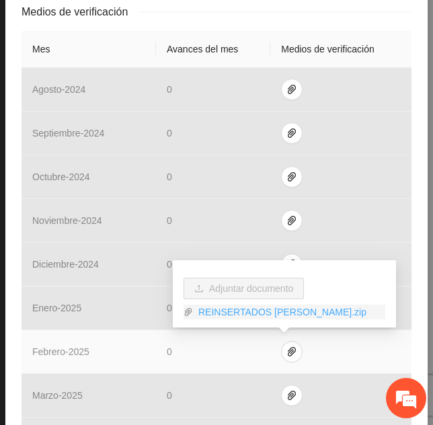
click at [266, 308] on link "REINSERTADOS [PERSON_NAME].zip" at bounding box center [289, 311] width 192 height 15
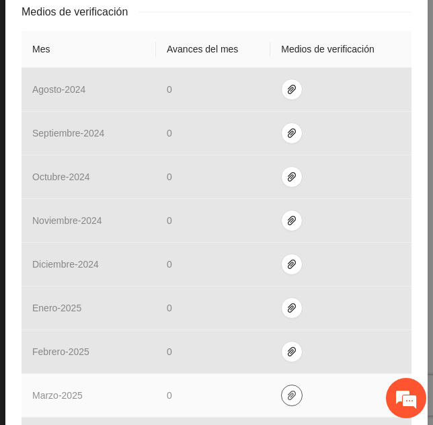
click at [286, 393] on icon "paper-clip" at bounding box center [291, 395] width 11 height 11
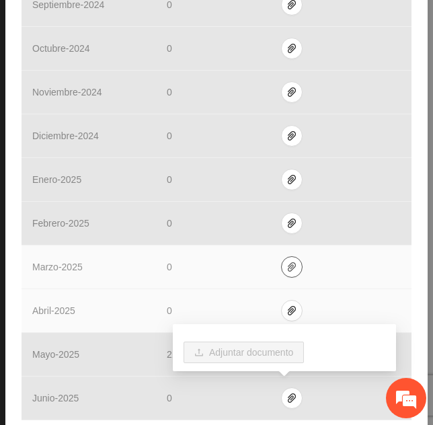
scroll to position [451, 0]
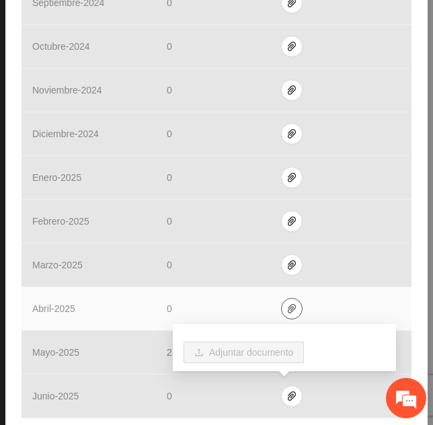
click at [281, 315] on button "button" at bounding box center [292, 309] width 22 height 22
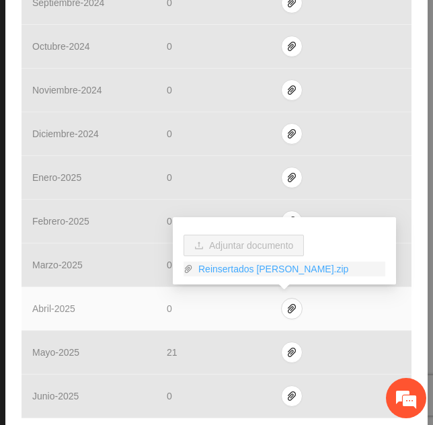
click at [276, 270] on link "Reinsertados [PERSON_NAME].zip" at bounding box center [289, 268] width 192 height 15
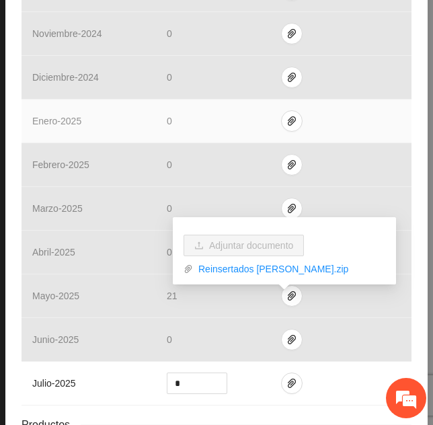
scroll to position [510, 0]
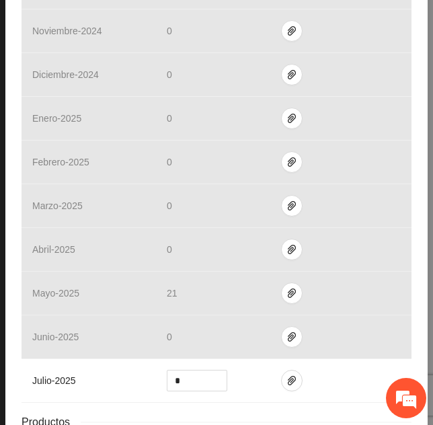
click at [421, 317] on div "Objetivo general 4 Número de personas adolescentes y jóvenes que se reincorpora…" at bounding box center [216, 21] width 422 height 919
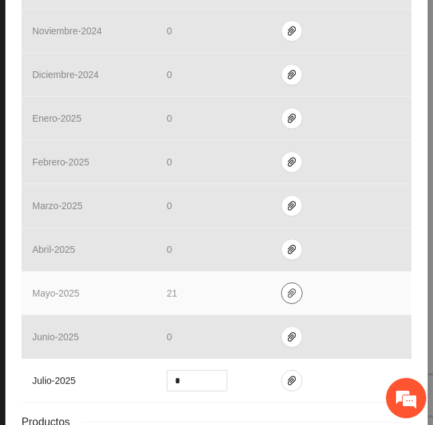
click at [286, 290] on icon "paper-clip" at bounding box center [291, 293] width 11 height 11
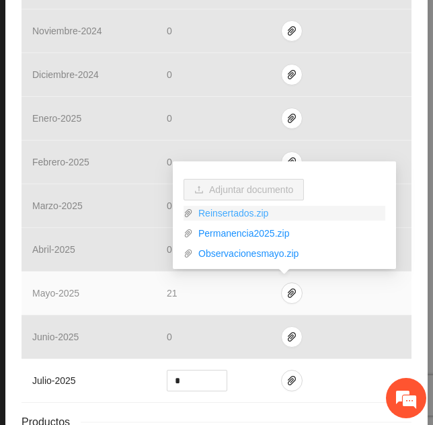
click at [244, 216] on link "Reinsertados.zip" at bounding box center [289, 213] width 192 height 15
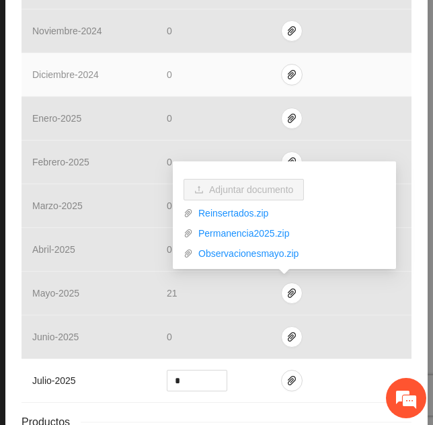
click at [346, 89] on td at bounding box center [340, 75] width 141 height 44
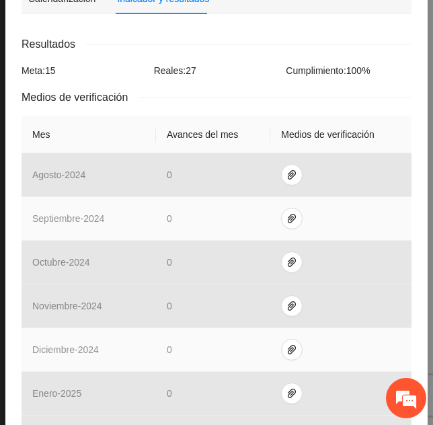
scroll to position [235, 0]
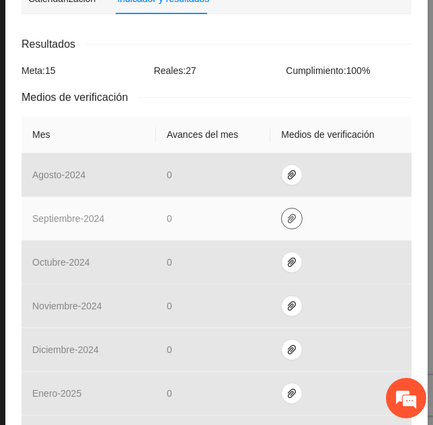
click at [286, 223] on icon "paper-clip" at bounding box center [291, 218] width 11 height 11
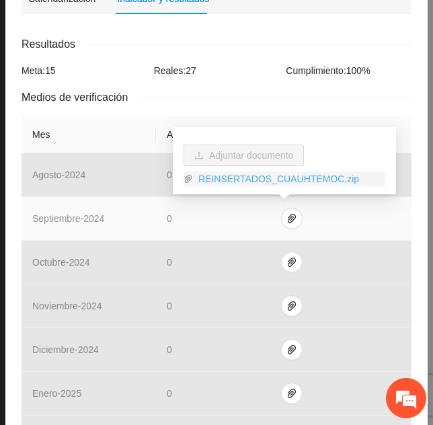
click at [269, 175] on link "REINSERTADOS_CUAUHTEMOC.zip" at bounding box center [289, 178] width 192 height 15
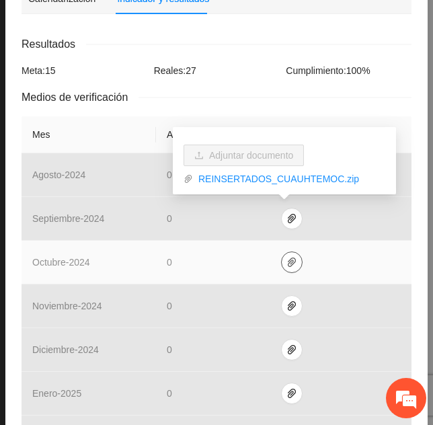
click at [288, 261] on icon "paper-clip" at bounding box center [292, 261] width 8 height 9
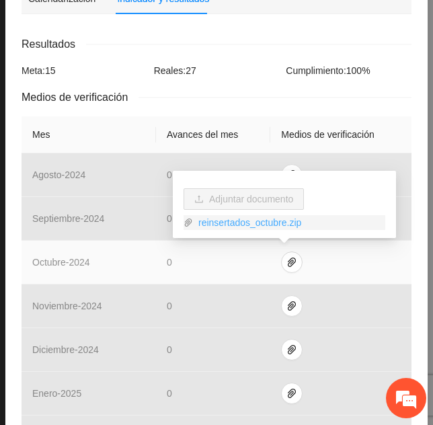
click at [254, 220] on link "reinsertados_octubre.zip" at bounding box center [289, 222] width 192 height 15
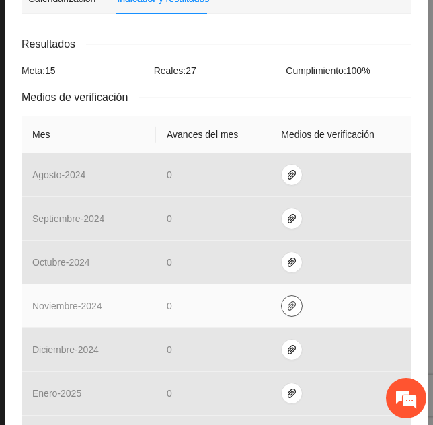
click at [286, 304] on icon "paper-clip" at bounding box center [291, 305] width 11 height 11
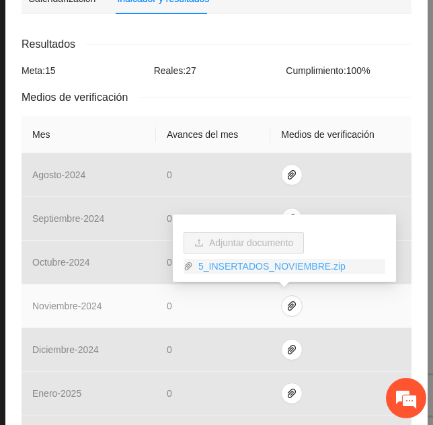
click at [247, 263] on link "5_INSERTADOS_NOVIEMBRE.zip" at bounding box center [289, 266] width 192 height 15
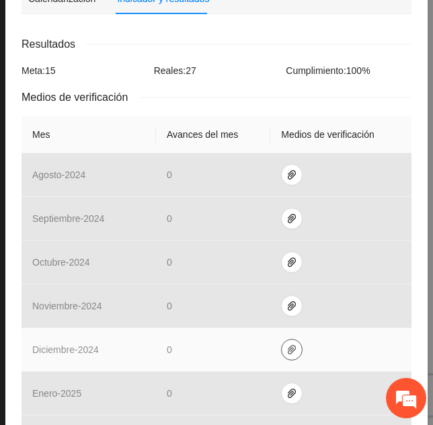
click at [286, 346] on icon "paper-clip" at bounding box center [291, 349] width 11 height 11
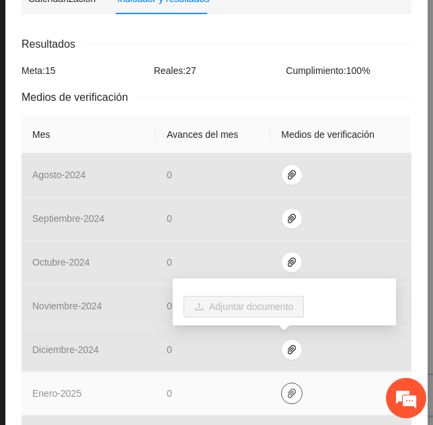
click at [286, 389] on icon "paper-clip" at bounding box center [291, 393] width 11 height 11
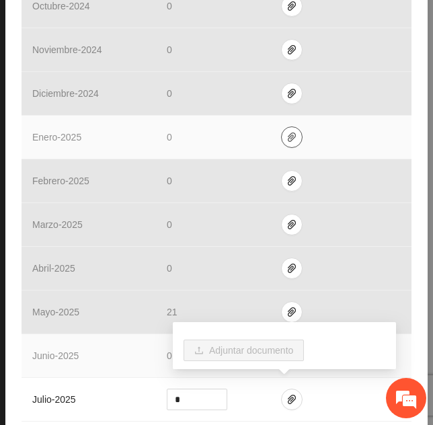
scroll to position [492, 0]
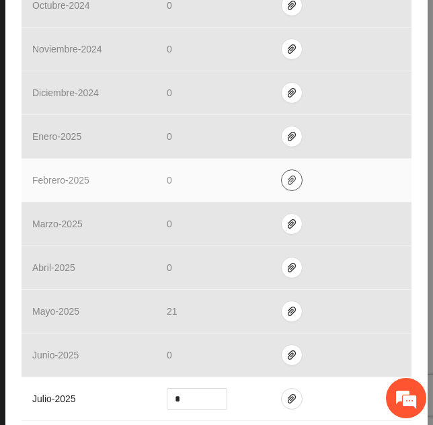
click at [282, 179] on span "paper-clip" at bounding box center [292, 180] width 20 height 11
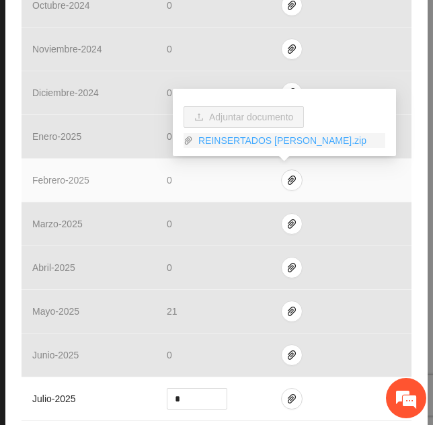
click at [252, 138] on link "REINSERTADOS [PERSON_NAME].zip" at bounding box center [289, 140] width 192 height 15
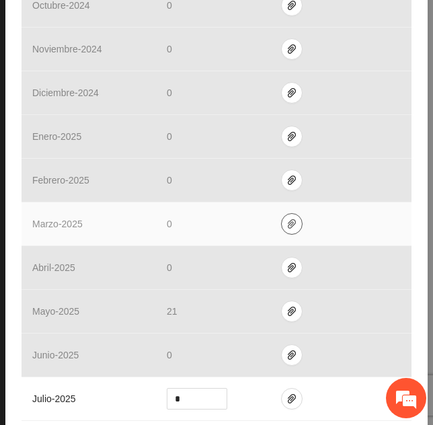
click at [288, 220] on icon "paper-clip" at bounding box center [292, 223] width 8 height 9
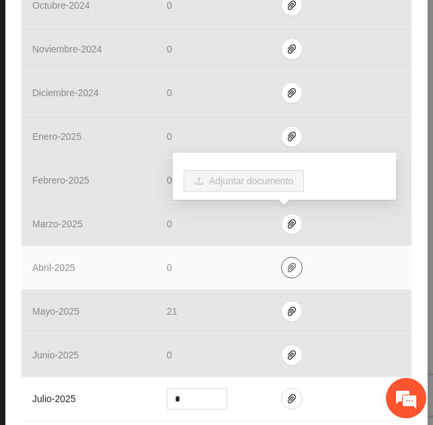
click at [283, 273] on button "button" at bounding box center [292, 268] width 22 height 22
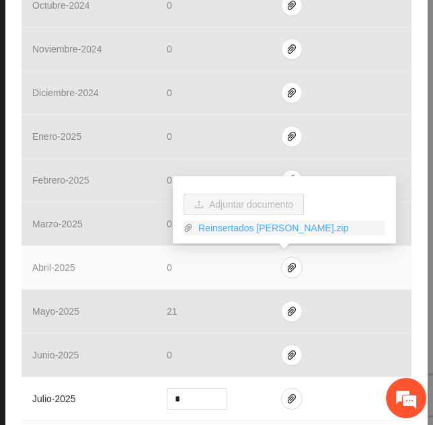
click at [255, 227] on link "Reinsertados [PERSON_NAME].zip" at bounding box center [289, 227] width 192 height 15
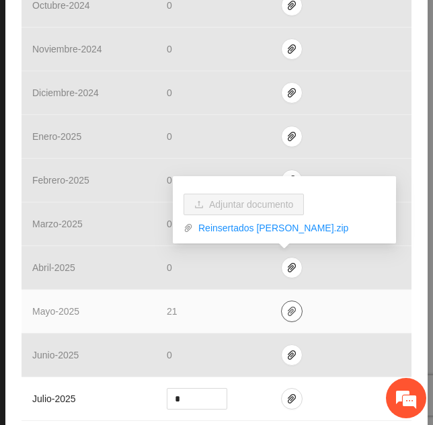
click at [286, 313] on icon "paper-clip" at bounding box center [291, 311] width 11 height 11
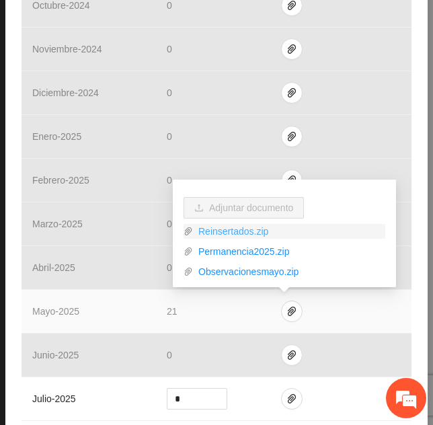
click at [260, 232] on link "Reinsertados.zip" at bounding box center [289, 231] width 192 height 15
click at [240, 273] on link "Observacionesmayo.zip" at bounding box center [289, 271] width 192 height 15
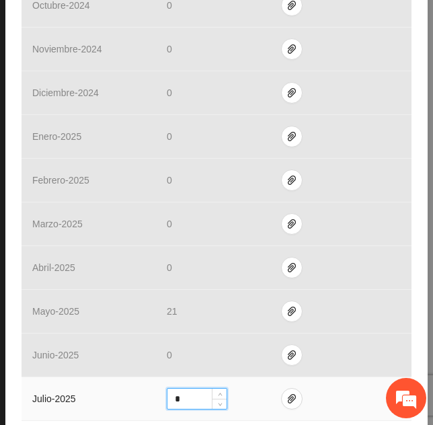
click at [186, 397] on input "*" at bounding box center [196, 399] width 59 height 20
click at [337, 397] on td at bounding box center [340, 399] width 141 height 44
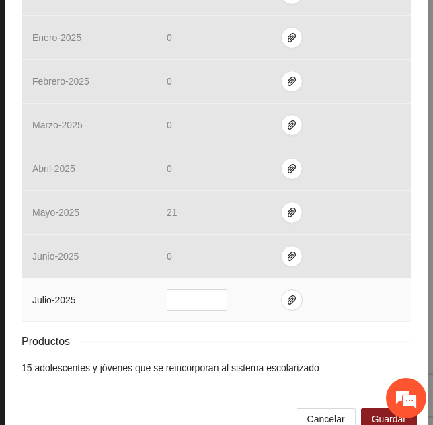
scroll to position [604, 0]
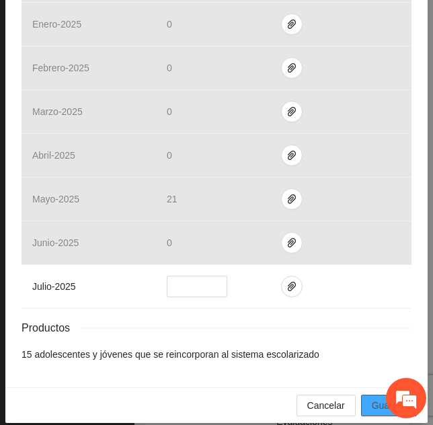
click at [375, 398] on span "Guardar" at bounding box center [389, 405] width 34 height 15
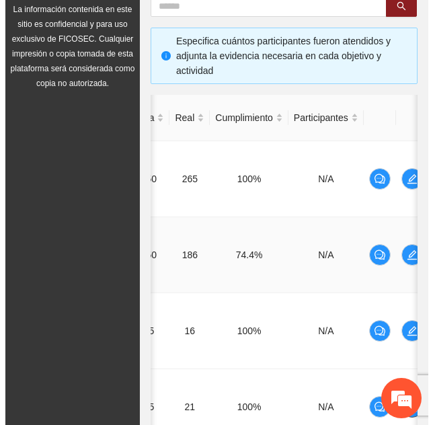
scroll to position [0, 239]
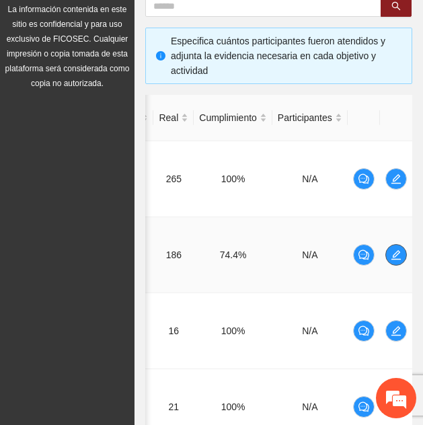
click at [399, 257] on icon "edit" at bounding box center [396, 254] width 11 height 11
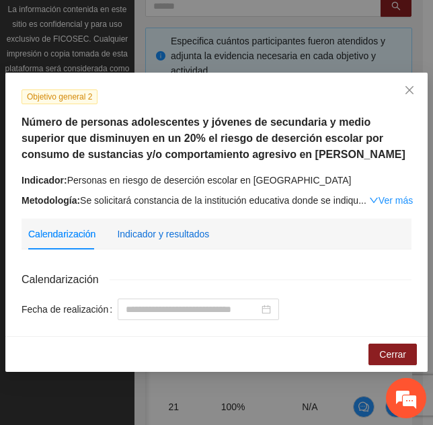
click at [130, 231] on div "Indicador y resultados" at bounding box center [163, 234] width 92 height 15
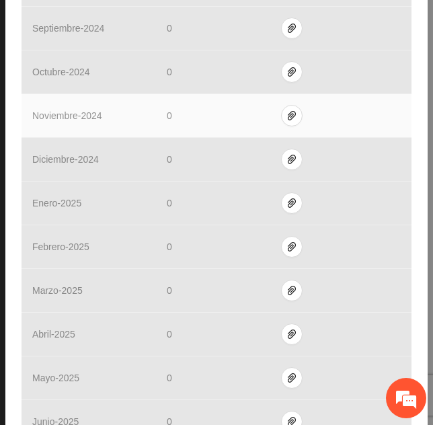
scroll to position [618, 0]
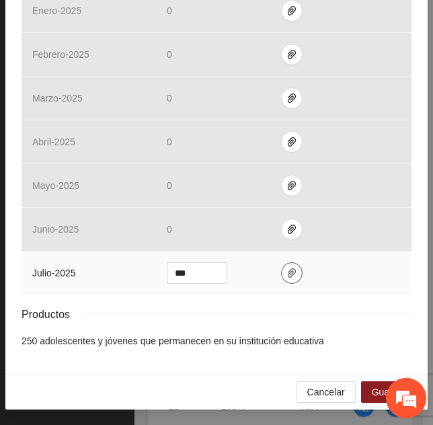
click at [288, 272] on icon "paper-clip" at bounding box center [292, 272] width 8 height 9
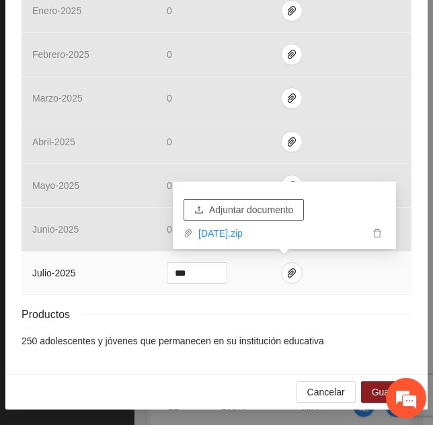
click at [255, 212] on span "Adjuntar documento" at bounding box center [251, 209] width 84 height 15
click at [231, 208] on span "Adjuntar documento" at bounding box center [251, 209] width 84 height 15
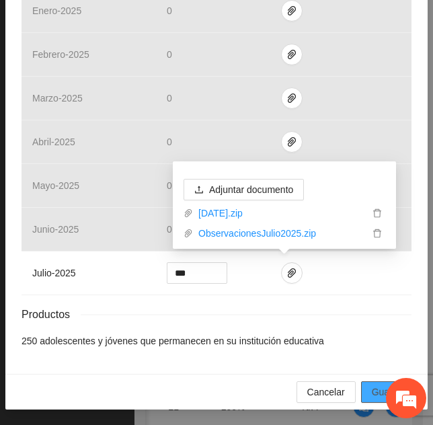
click at [372, 389] on span "Guardar" at bounding box center [389, 391] width 34 height 15
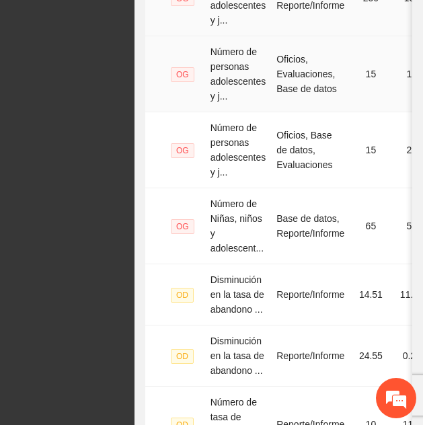
scroll to position [551, 0]
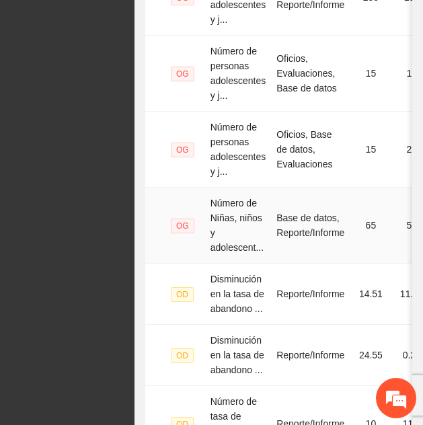
click at [175, 224] on span "OG" at bounding box center [183, 225] width 24 height 15
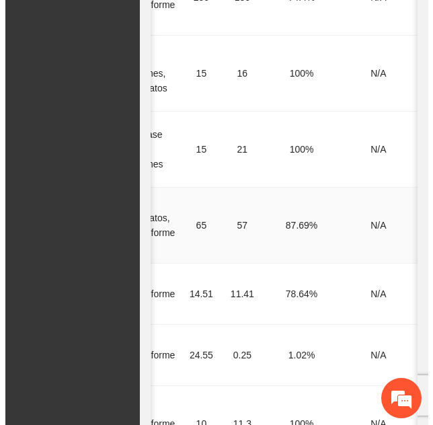
scroll to position [0, 239]
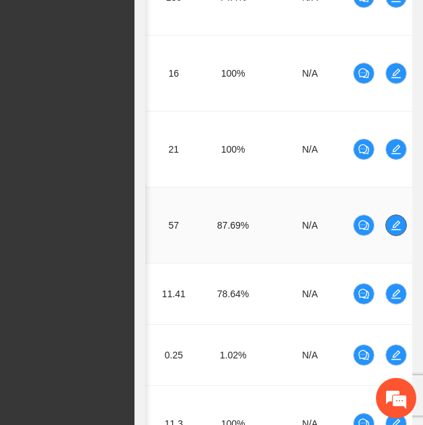
click at [399, 229] on icon "edit" at bounding box center [395, 224] width 9 height 9
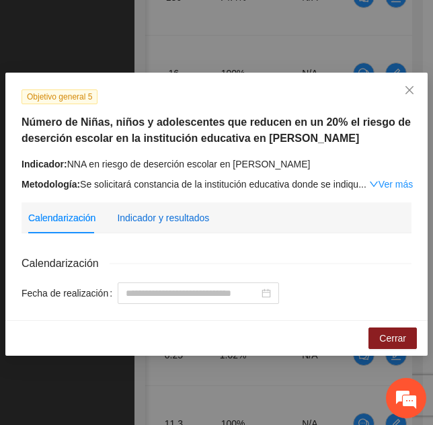
click at [194, 220] on div "Indicador y resultados" at bounding box center [163, 217] width 92 height 15
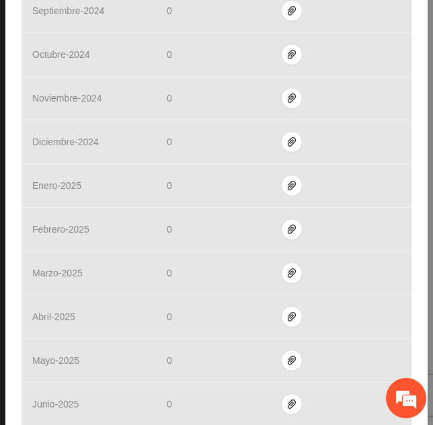
scroll to position [602, 0]
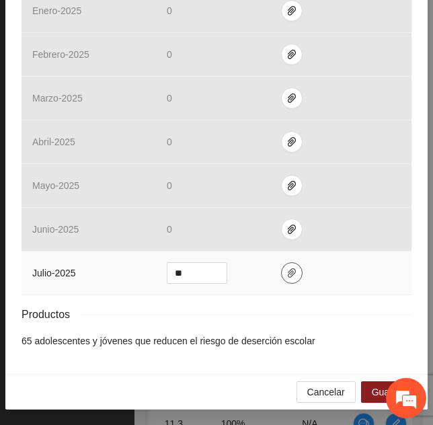
click at [288, 269] on icon "paper-clip" at bounding box center [292, 272] width 8 height 9
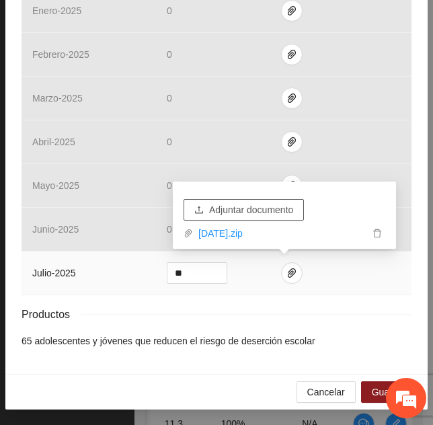
click at [222, 204] on span "Adjuntar documento" at bounding box center [251, 209] width 84 height 15
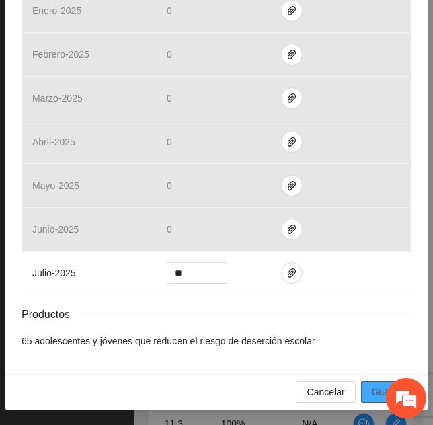
click at [378, 384] on span "Guardar" at bounding box center [389, 391] width 34 height 15
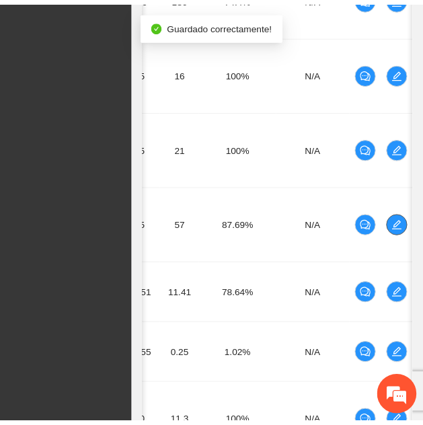
scroll to position [0, 229]
